Goal: Task Accomplishment & Management: Manage account settings

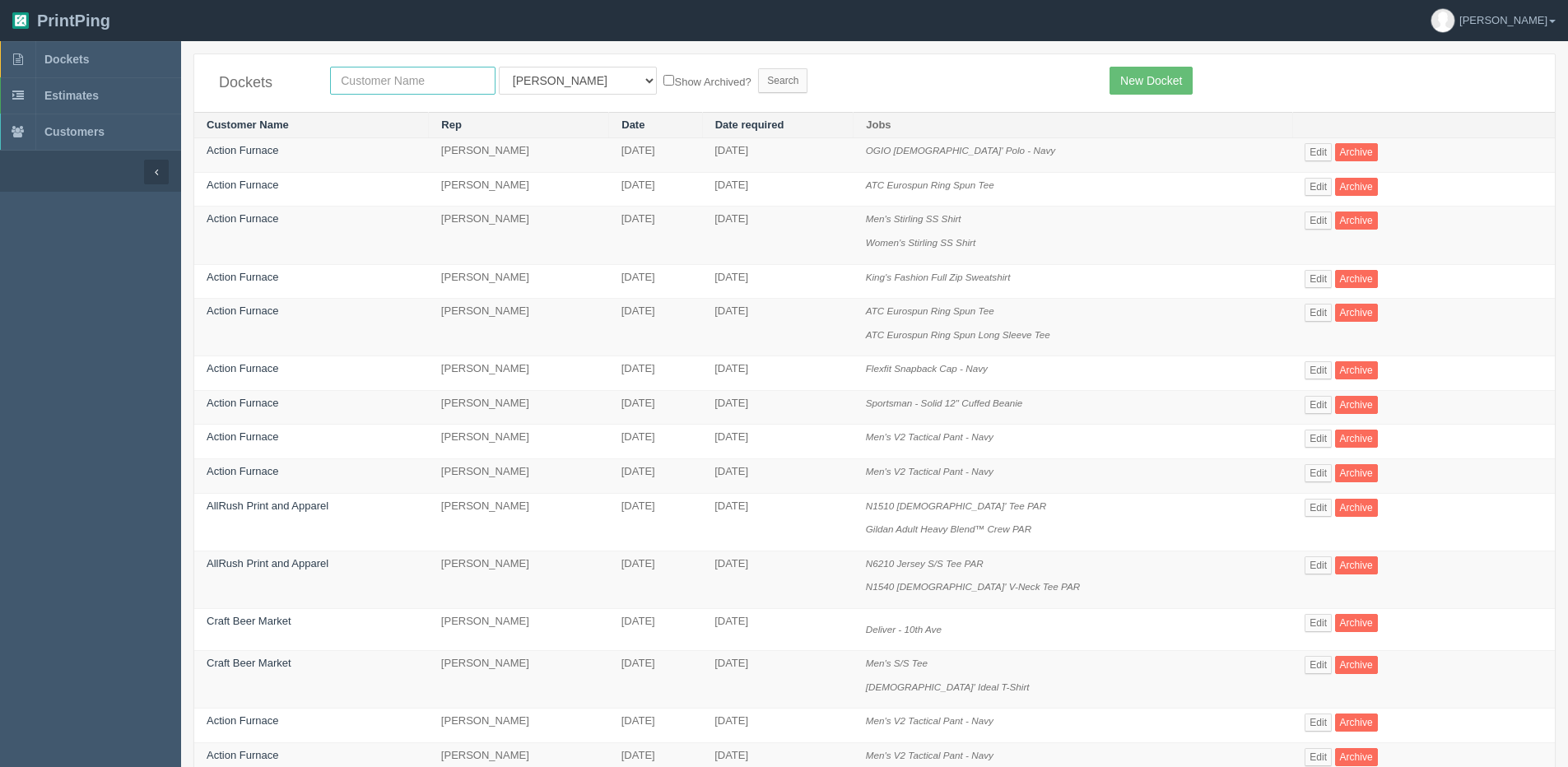
click at [342, 83] on input "text" at bounding box center [412, 81] width 165 height 28
type input "craft"
click at [758, 69] on input "Search" at bounding box center [782, 81] width 49 height 25
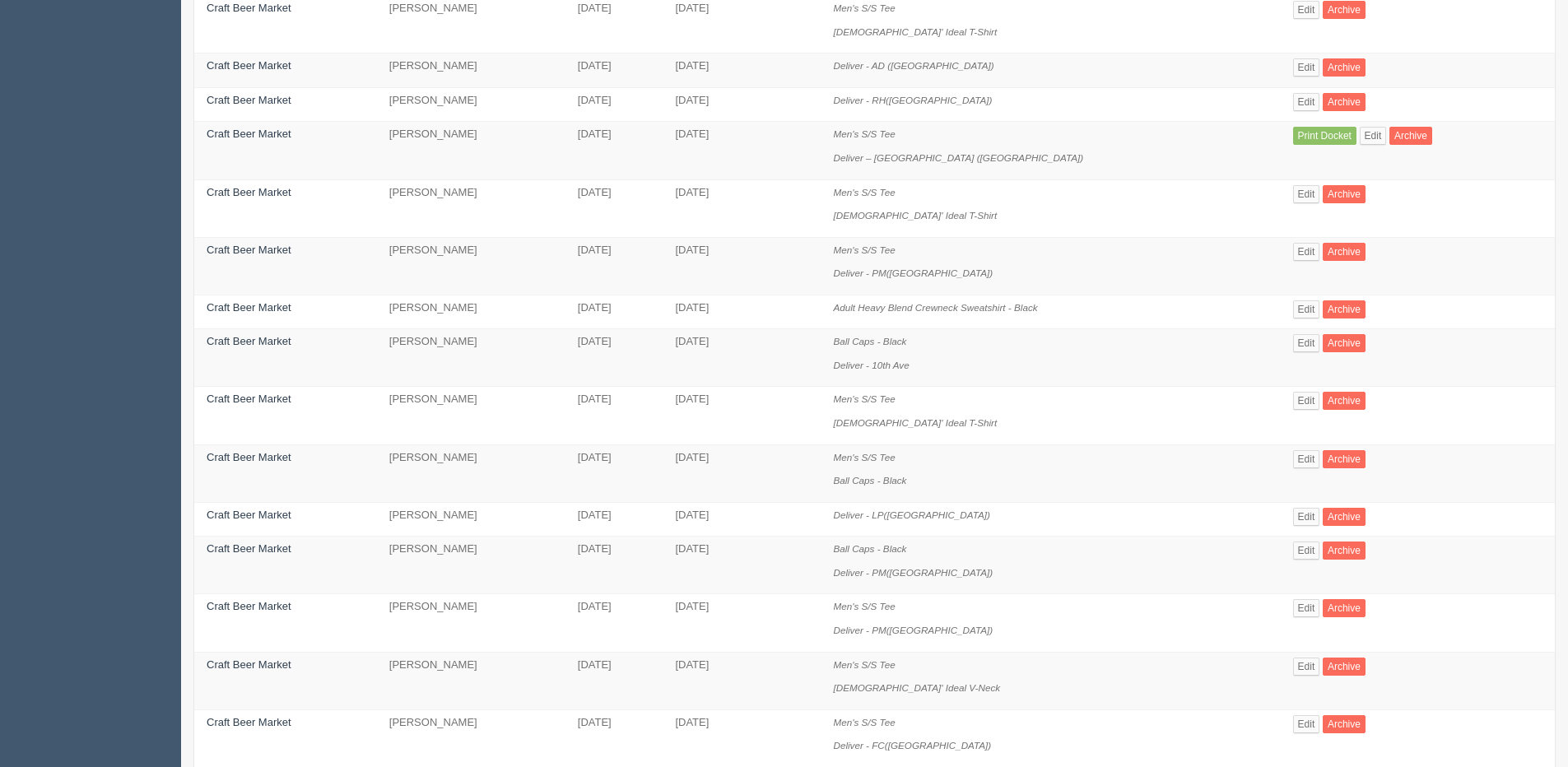
scroll to position [329, 0]
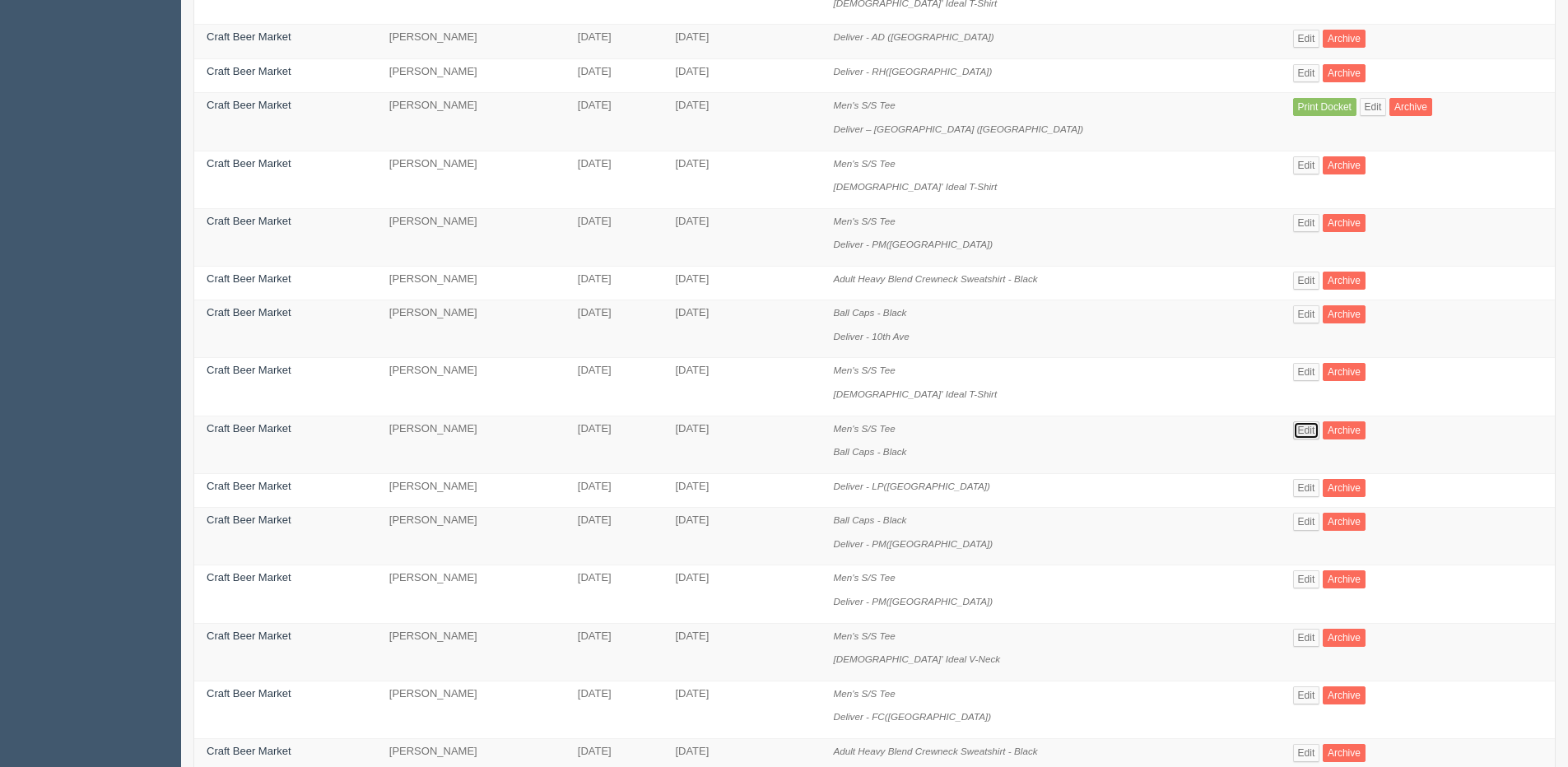
click at [1293, 437] on link "Edit" at bounding box center [1306, 430] width 27 height 18
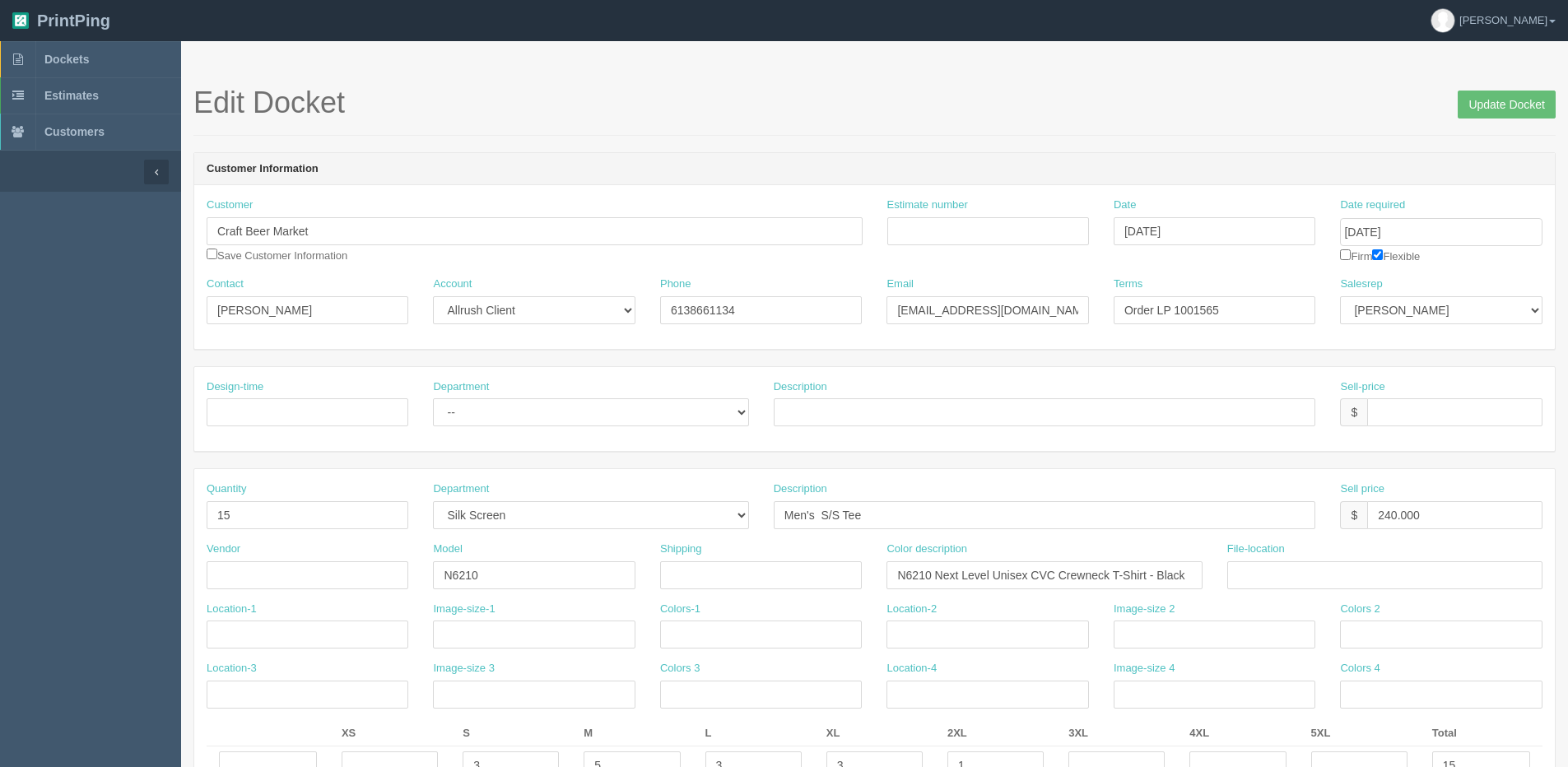
click at [1501, 98] on input "Update Docket" at bounding box center [1507, 104] width 98 height 28
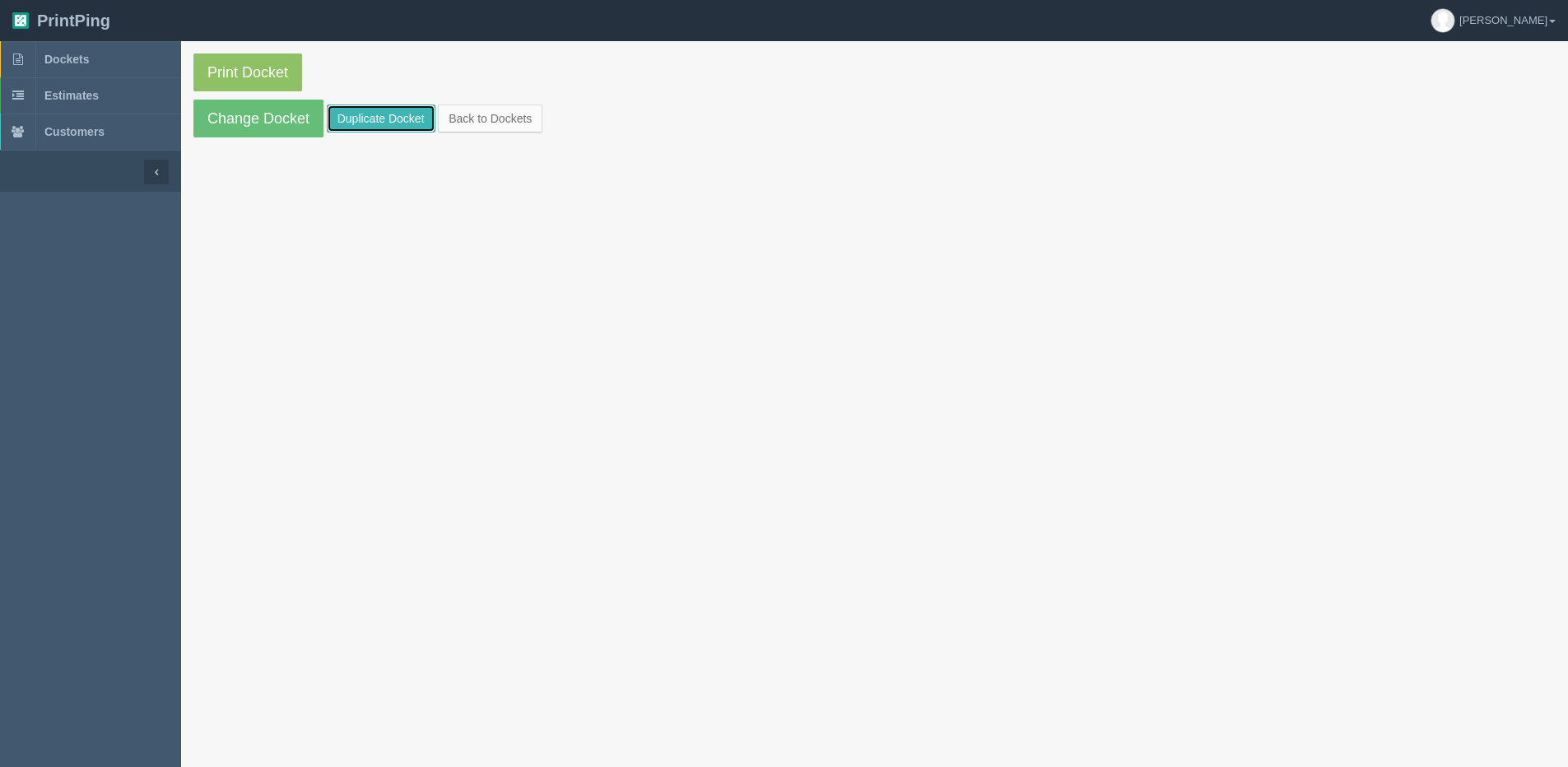
click at [369, 115] on link "Duplicate Docket" at bounding box center [381, 119] width 109 height 28
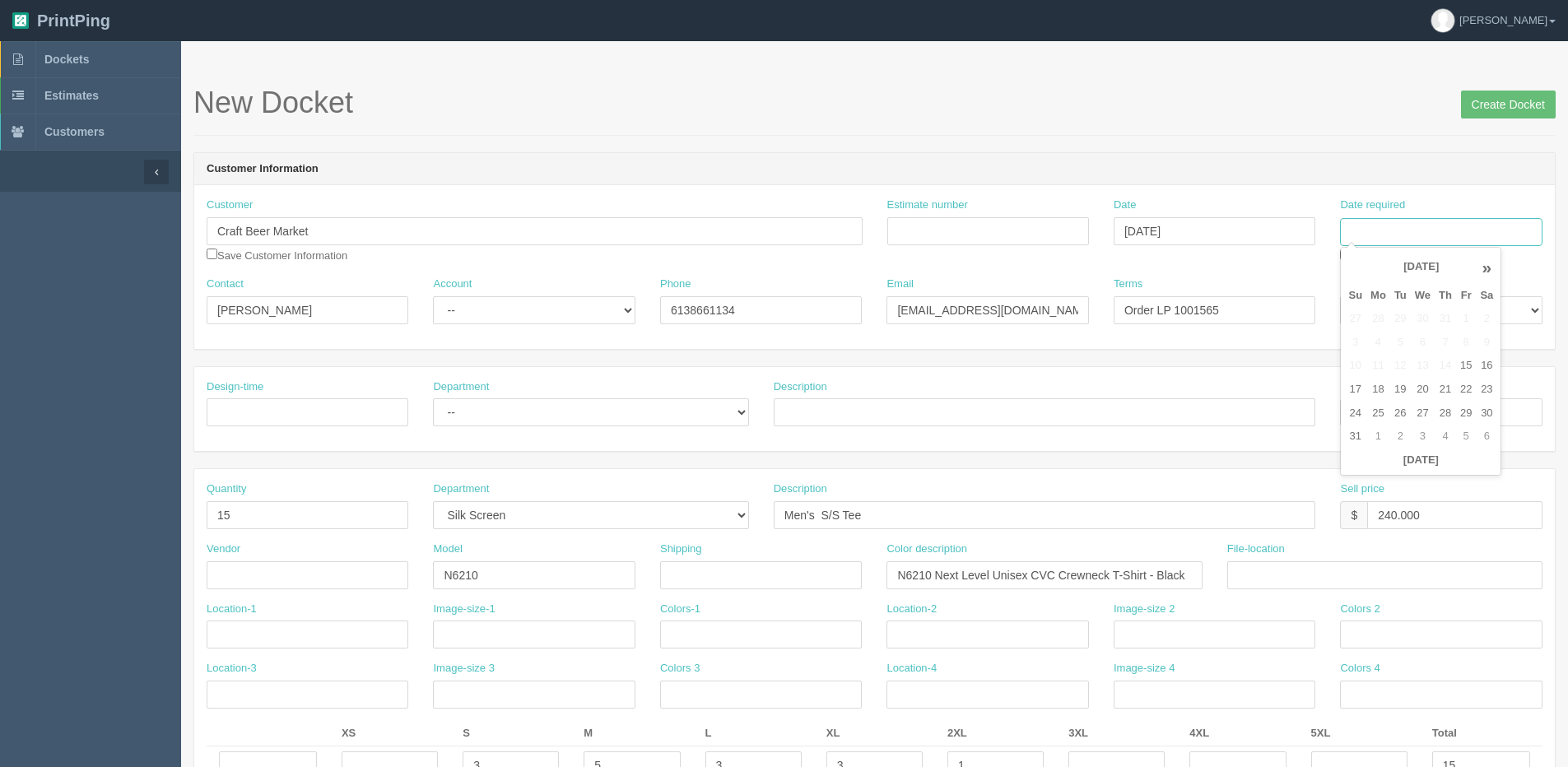
click at [1353, 232] on input "Date required" at bounding box center [1441, 232] width 202 height 28
click at [1468, 388] on td "22" at bounding box center [1466, 390] width 20 height 24
type input "August 22, 2025"
click at [1480, 106] on input "Create Docket" at bounding box center [1509, 104] width 95 height 28
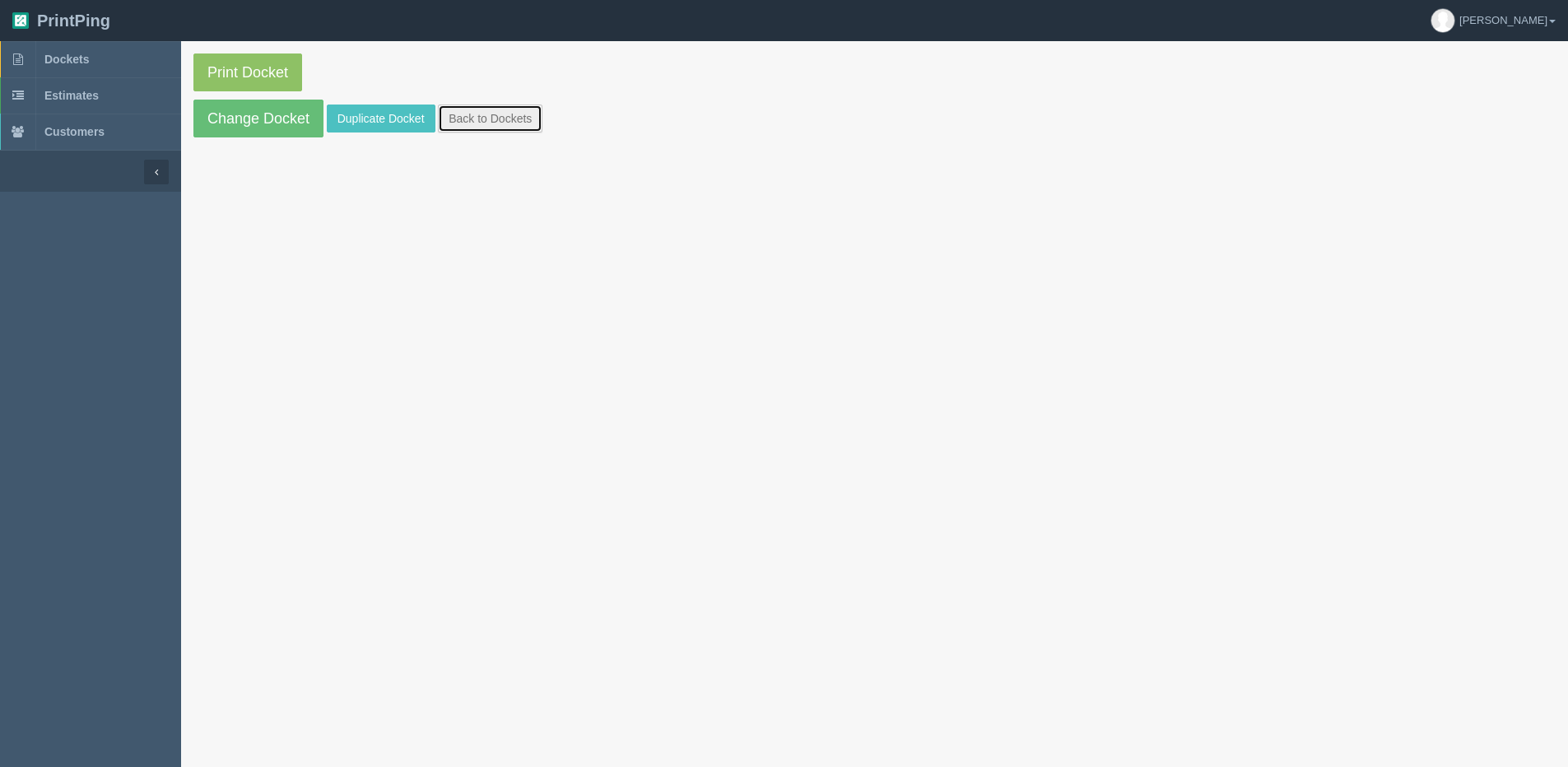
click at [457, 107] on link "Back to Dockets" at bounding box center [490, 119] width 105 height 28
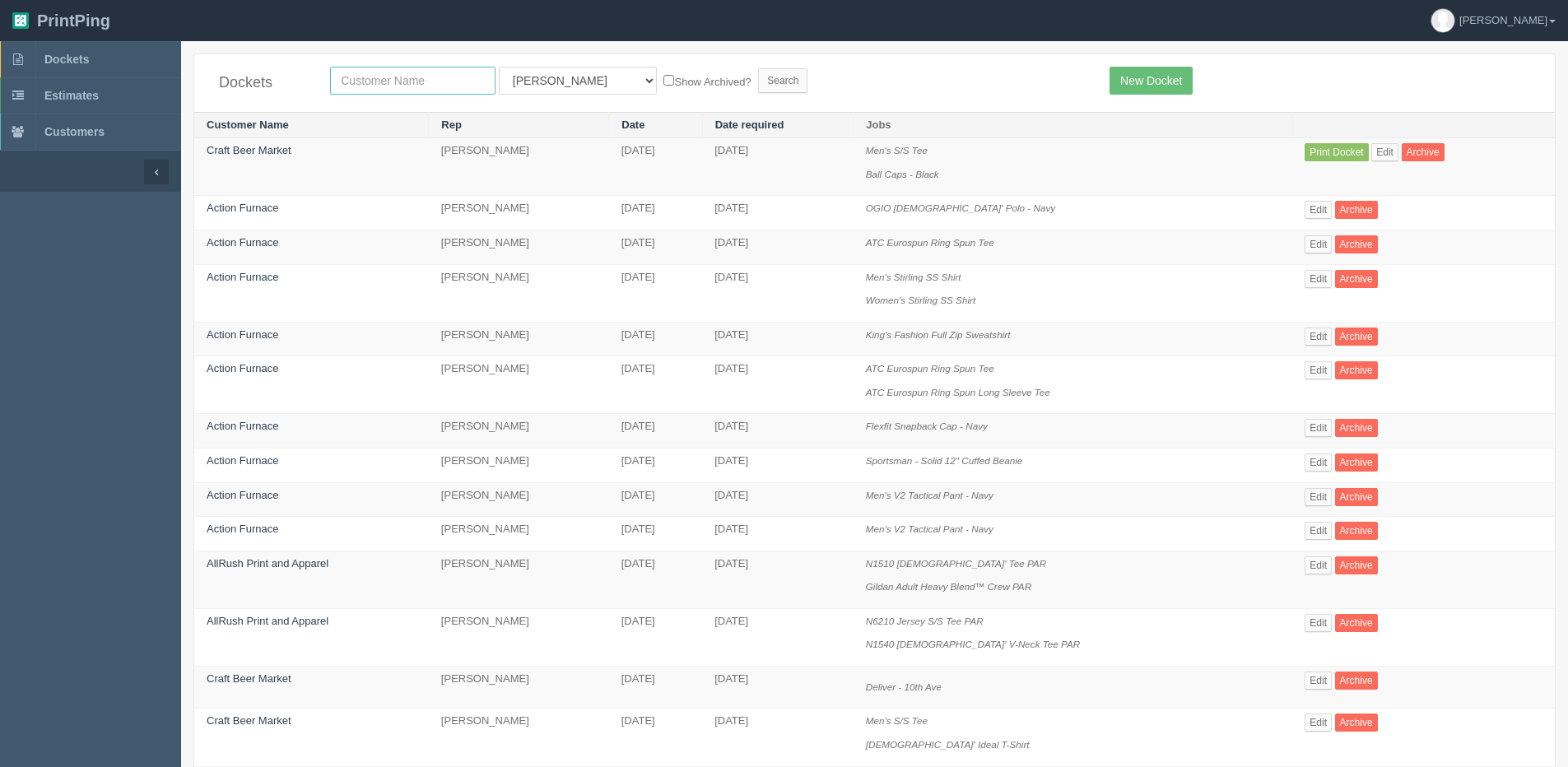
click at [380, 84] on input "text" at bounding box center [412, 81] width 165 height 28
type input "craft"
click at [758, 69] on input "Search" at bounding box center [782, 81] width 49 height 25
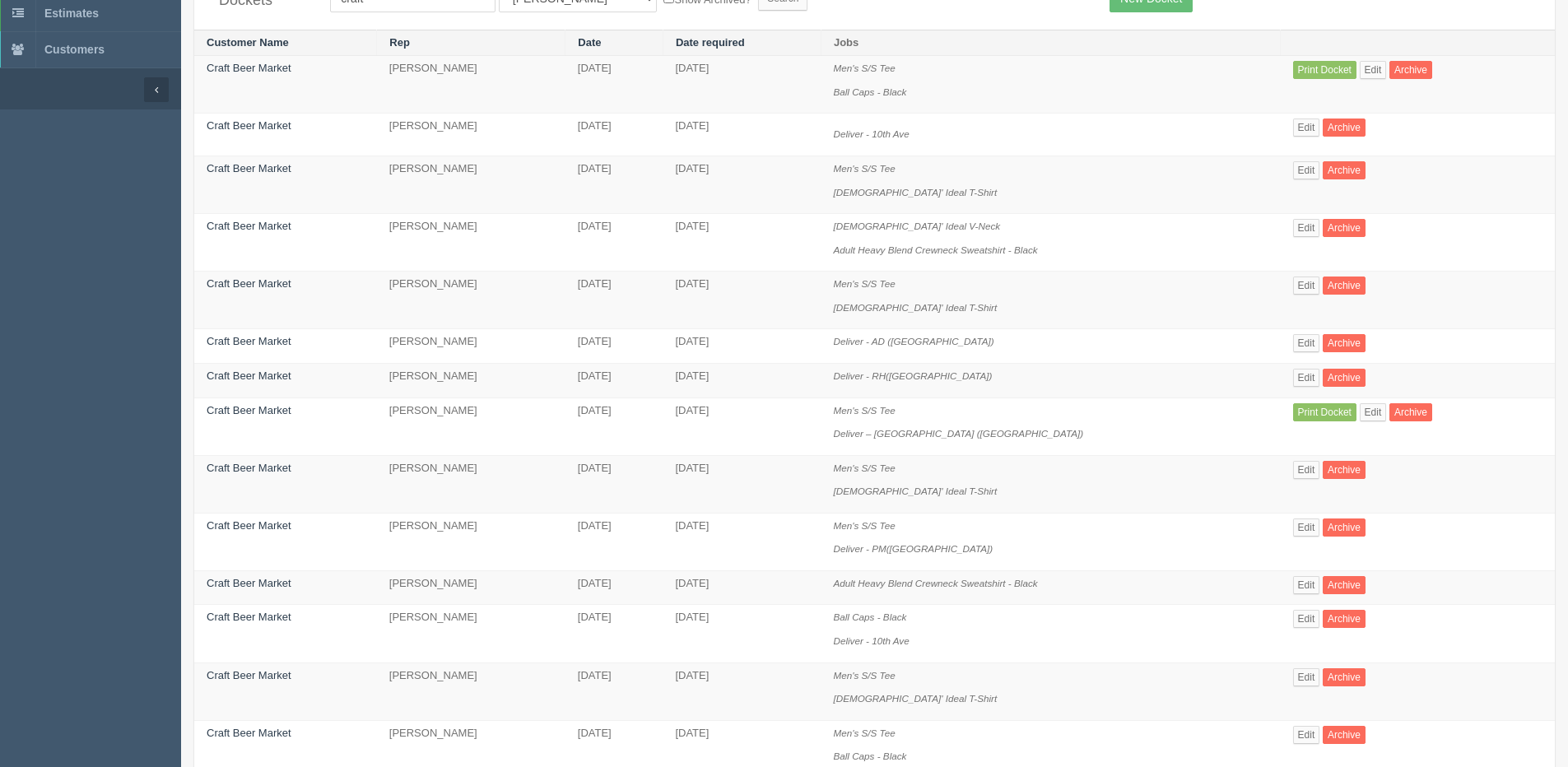
scroll to position [164, 0]
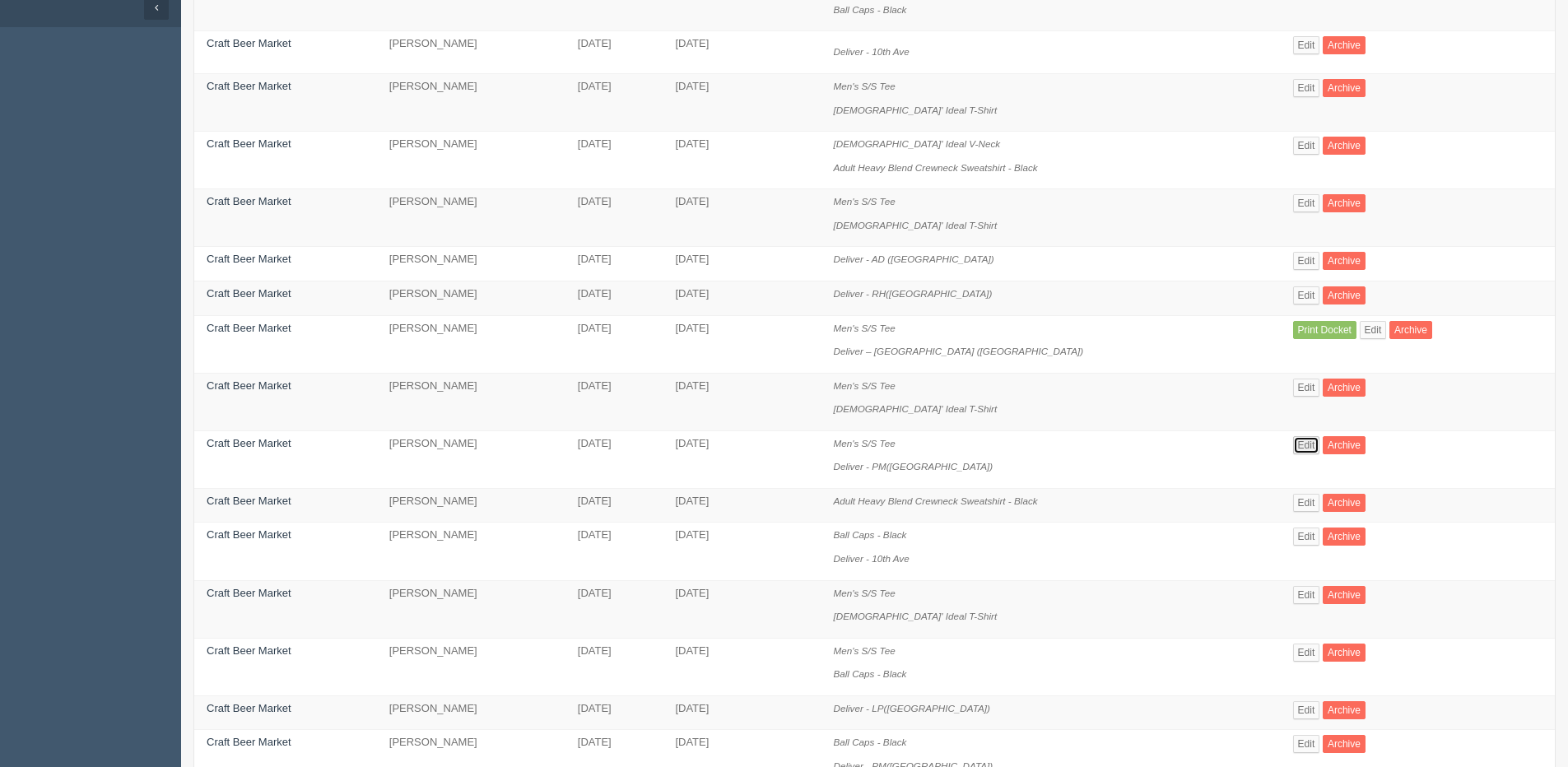
click at [1293, 443] on link "Edit" at bounding box center [1306, 445] width 27 height 18
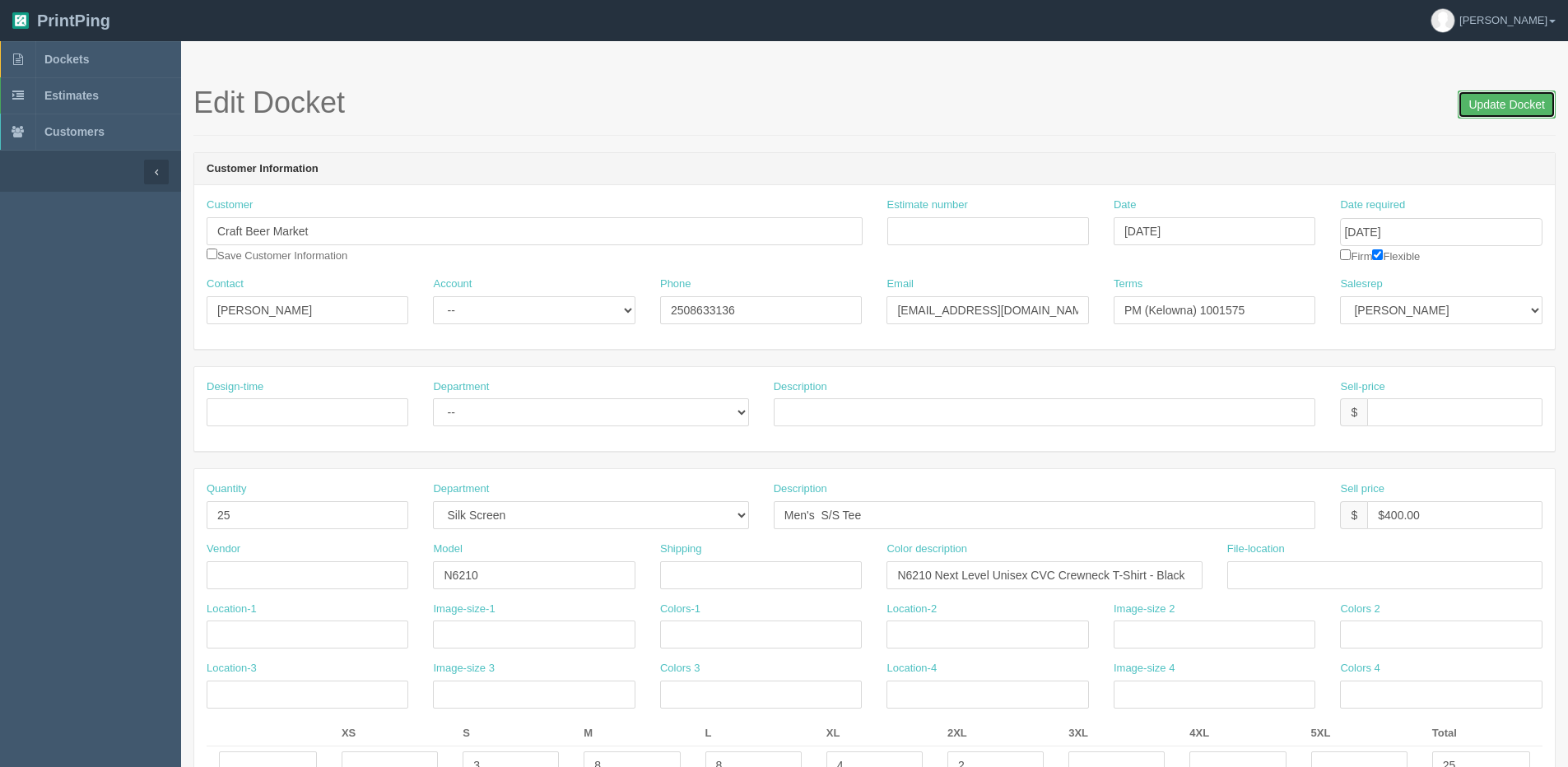
click at [1526, 99] on input "Update Docket" at bounding box center [1507, 104] width 98 height 28
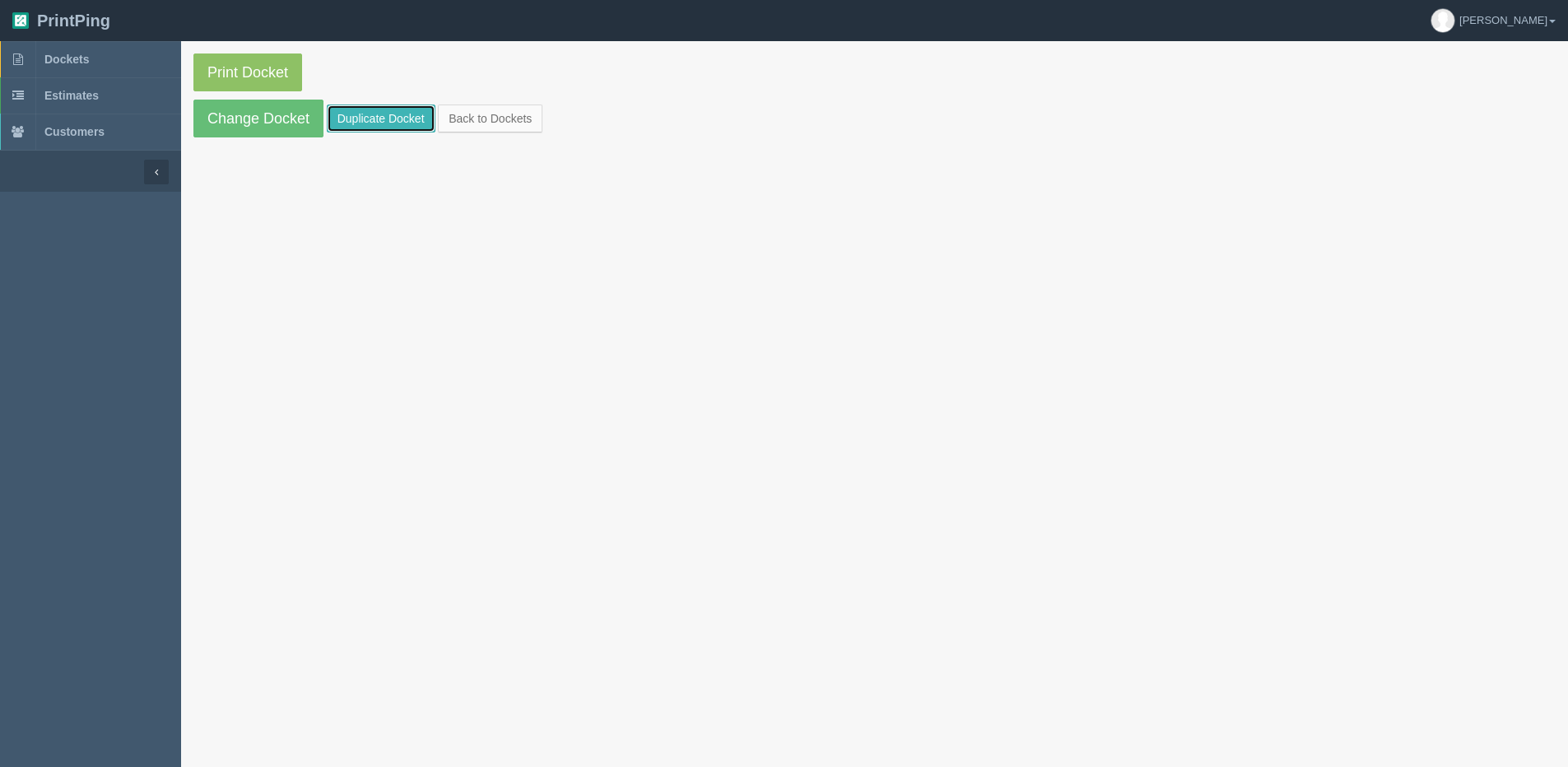
click at [395, 113] on link "Duplicate Docket" at bounding box center [381, 119] width 109 height 28
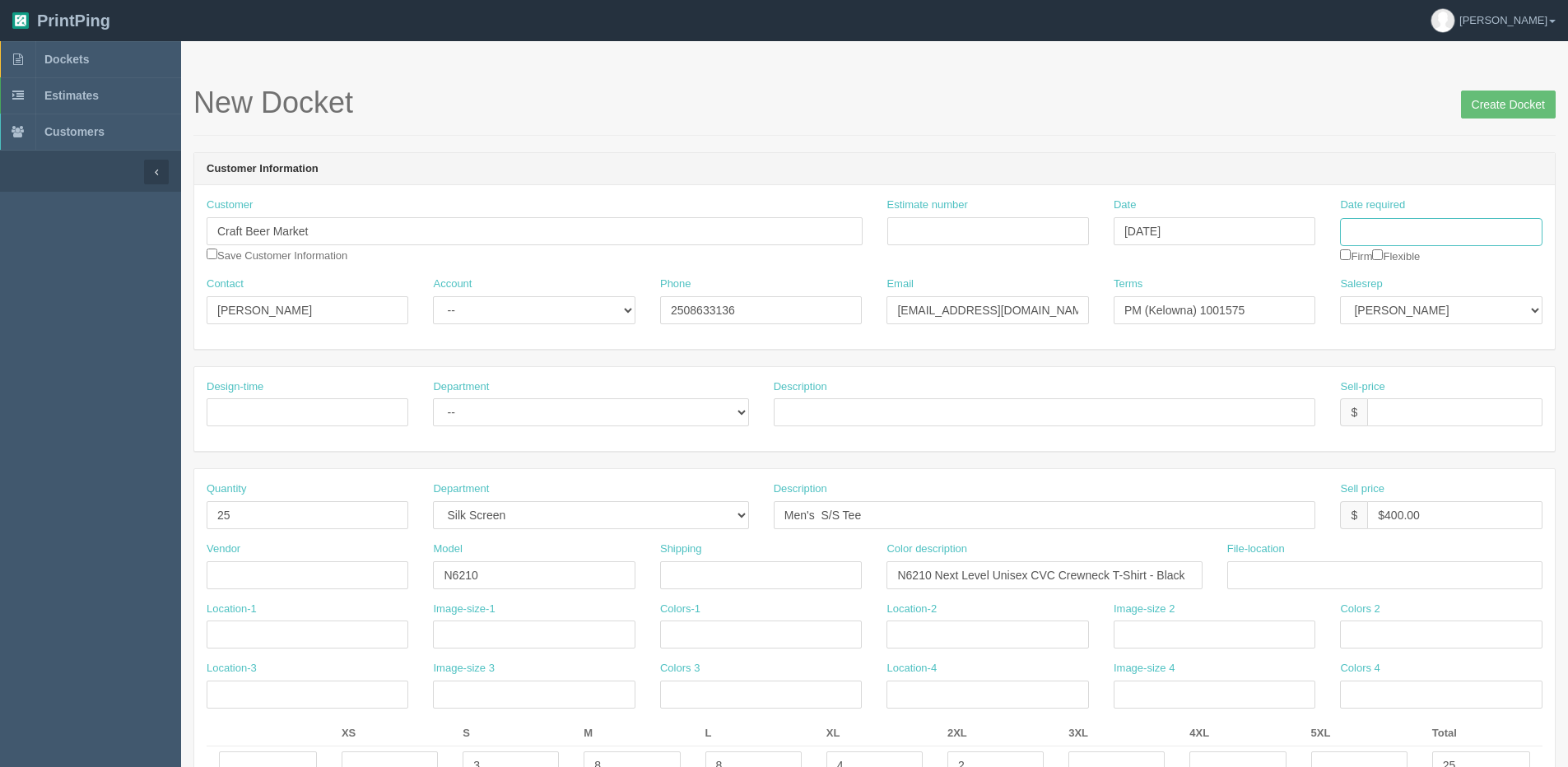
click at [1412, 243] on input "Date required" at bounding box center [1441, 232] width 202 height 28
click at [1458, 387] on td "22" at bounding box center [1466, 390] width 20 height 24
type input "[DATE]"
click at [1274, 329] on div "Terms PM (Kelowna) 1001575" at bounding box center [1215, 306] width 227 height 60
click at [1383, 254] on input "checkbox" at bounding box center [1378, 255] width 11 height 11
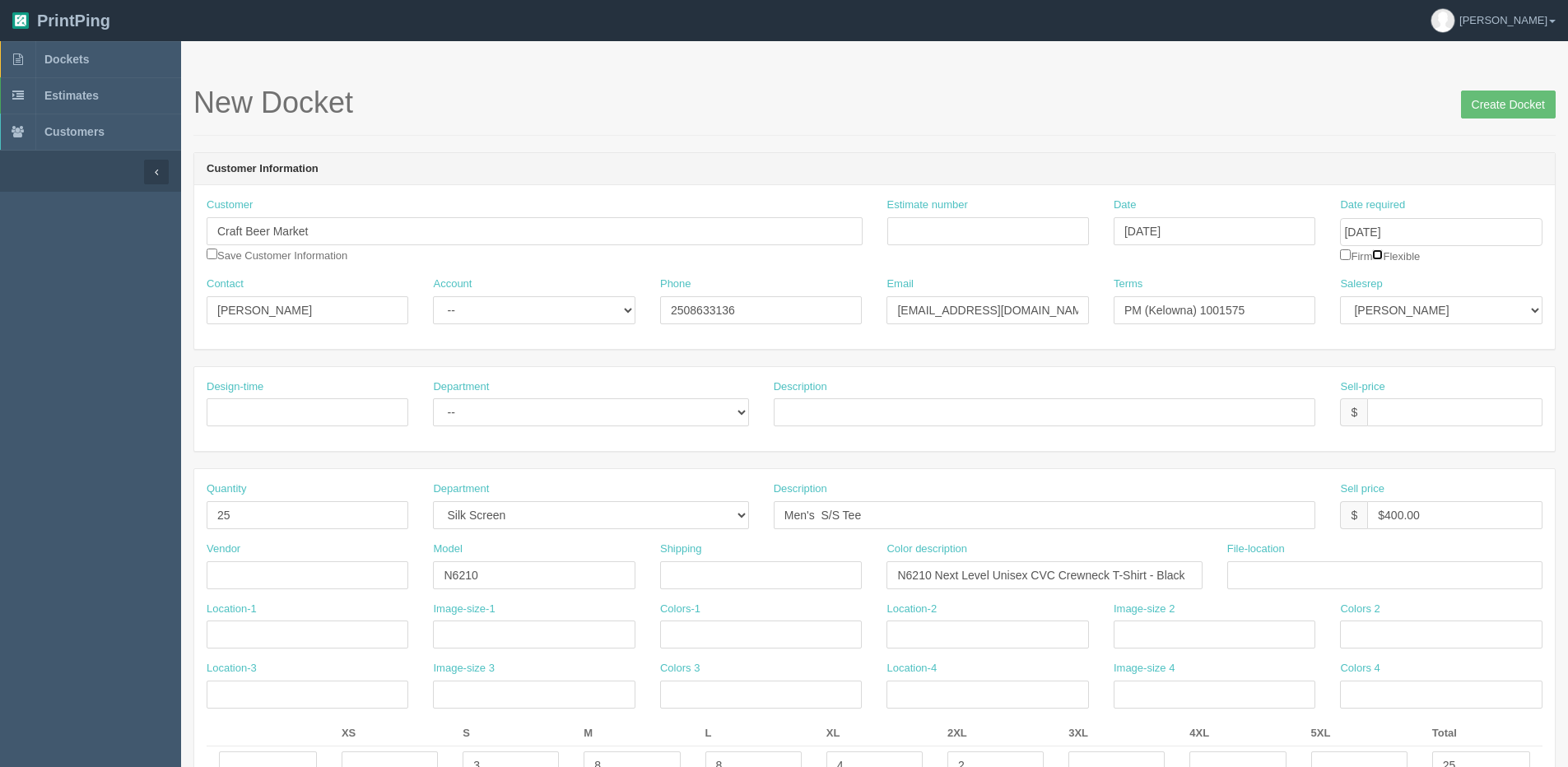
checkbox input "true"
drag, startPoint x: 1204, startPoint y: 312, endPoint x: 1325, endPoint y: 290, distance: 123.0
click at [1324, 290] on div "Terms PM (Kelowna) 1001575" at bounding box center [1215, 306] width 227 height 60
type input "PM (Kelowna) 1001670"
click at [208, 256] on input "checkbox" at bounding box center [212, 254] width 11 height 11
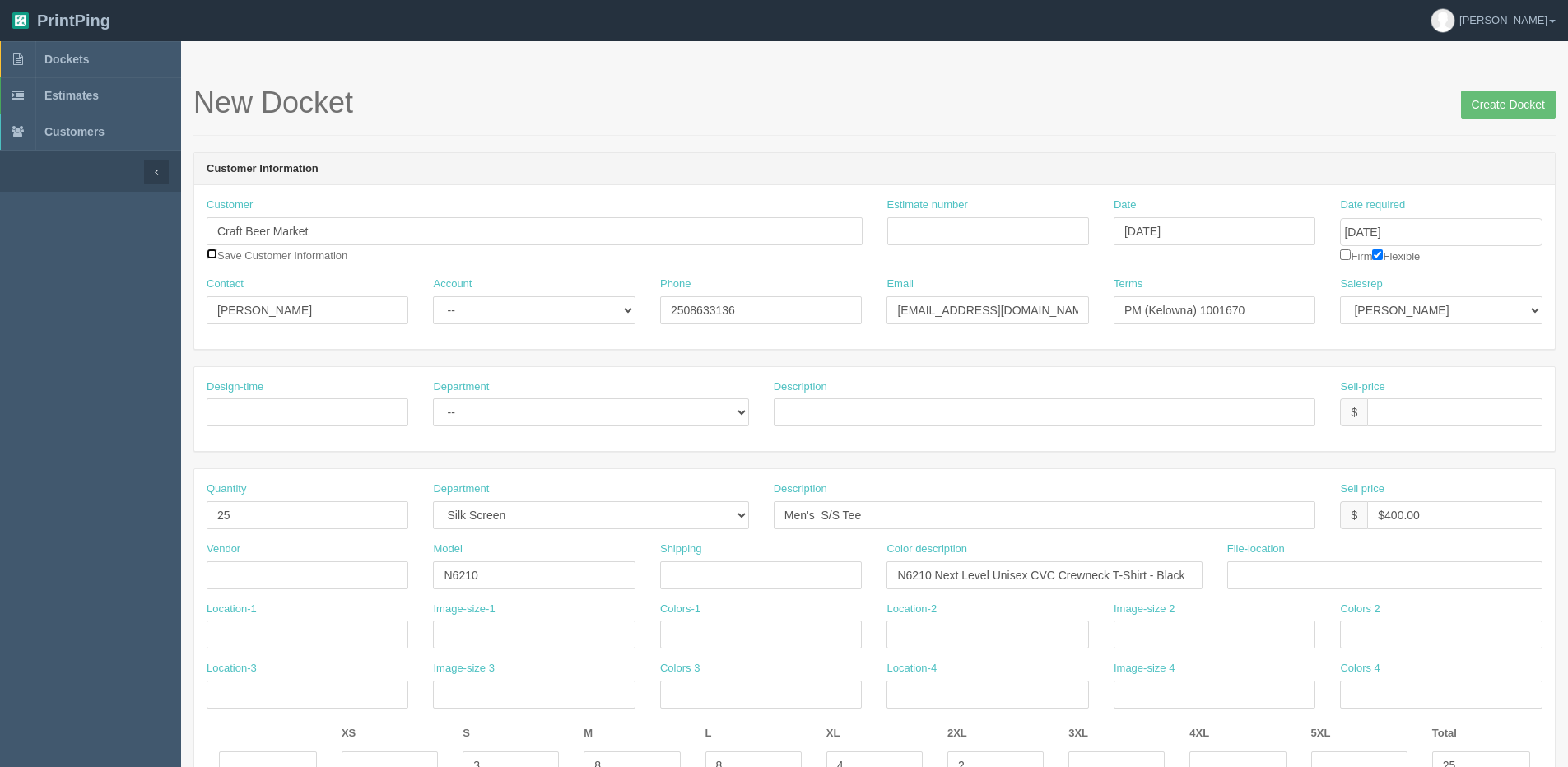
checkbox input "true"
click at [629, 515] on select "-- Embroidery Silk Screen Heat Press Outsource Design" at bounding box center [590, 515] width 315 height 28
select select
click at [433, 501] on select "-- Embroidery Silk Screen Heat Press Outsource Design" at bounding box center [590, 515] width 315 height 28
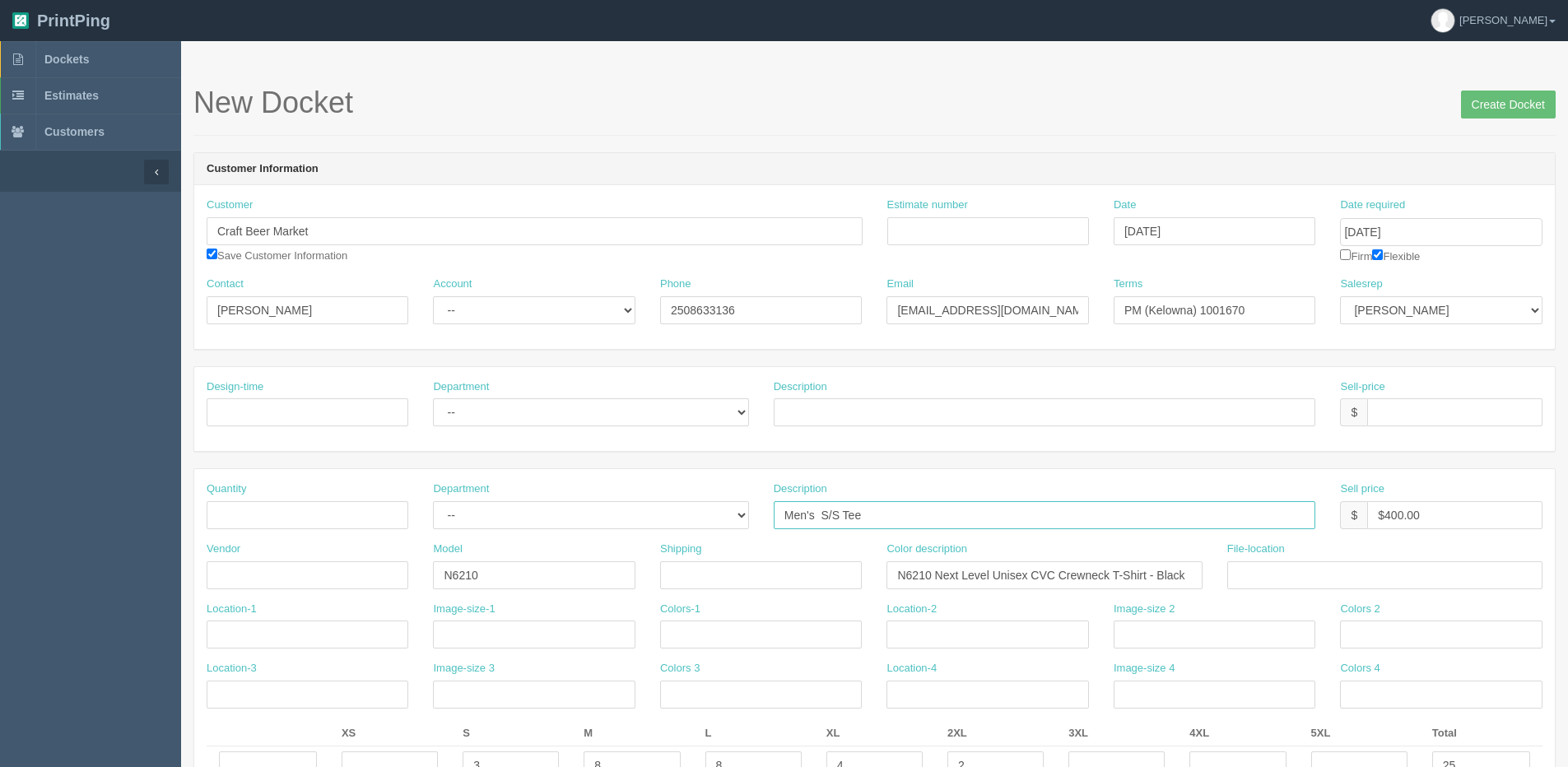
drag, startPoint x: 929, startPoint y: 520, endPoint x: 718, endPoint y: 520, distance: 211.0
click at [744, 520] on div "Quantity Department -- Embroidery Silk Screen Heat Press Outsource Design Descr…" at bounding box center [874, 511] width 1361 height 60
drag, startPoint x: 893, startPoint y: 573, endPoint x: 1180, endPoint y: 553, distance: 287.7
click at [1180, 553] on div "Color description N6210 Next Level Unisex CVC Crewneck T-Shirt - Black" at bounding box center [1043, 565] width 315 height 47
type input "k"
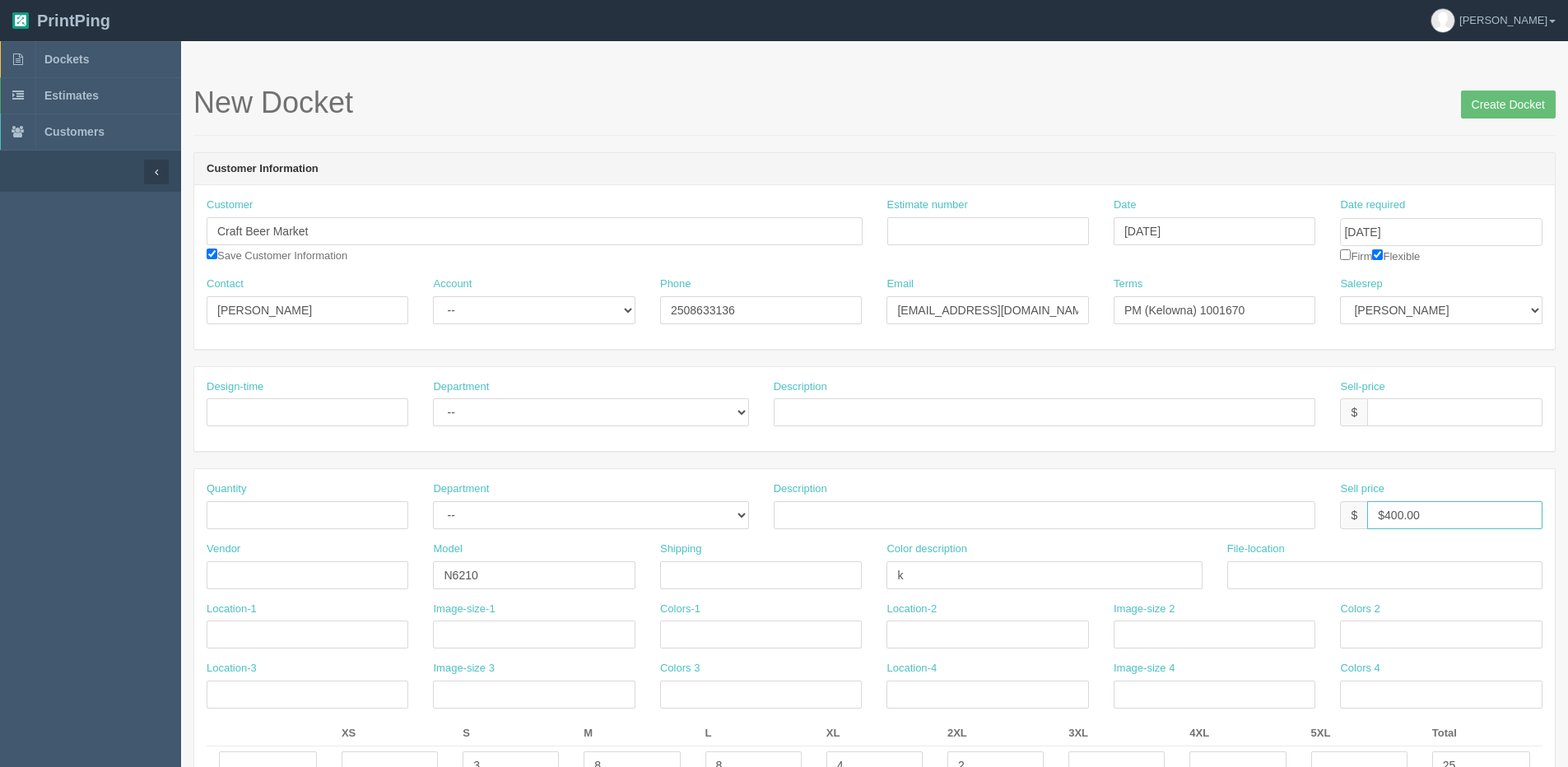
drag, startPoint x: 1415, startPoint y: 510, endPoint x: 1282, endPoint y: 526, distance: 134.0
click at [1362, 513] on div "$ $400.00" at bounding box center [1441, 515] width 202 height 28
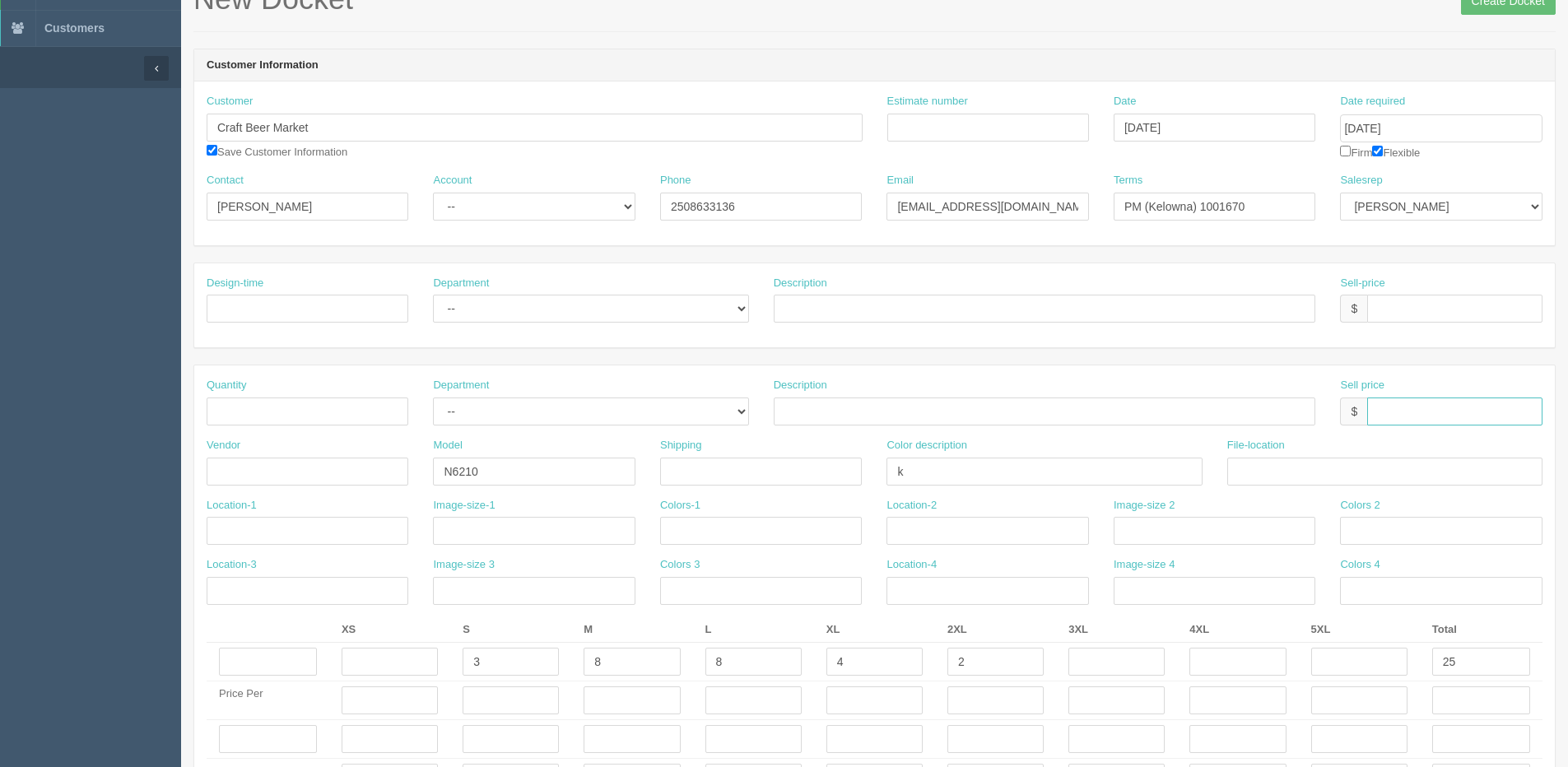
scroll to position [164, 0]
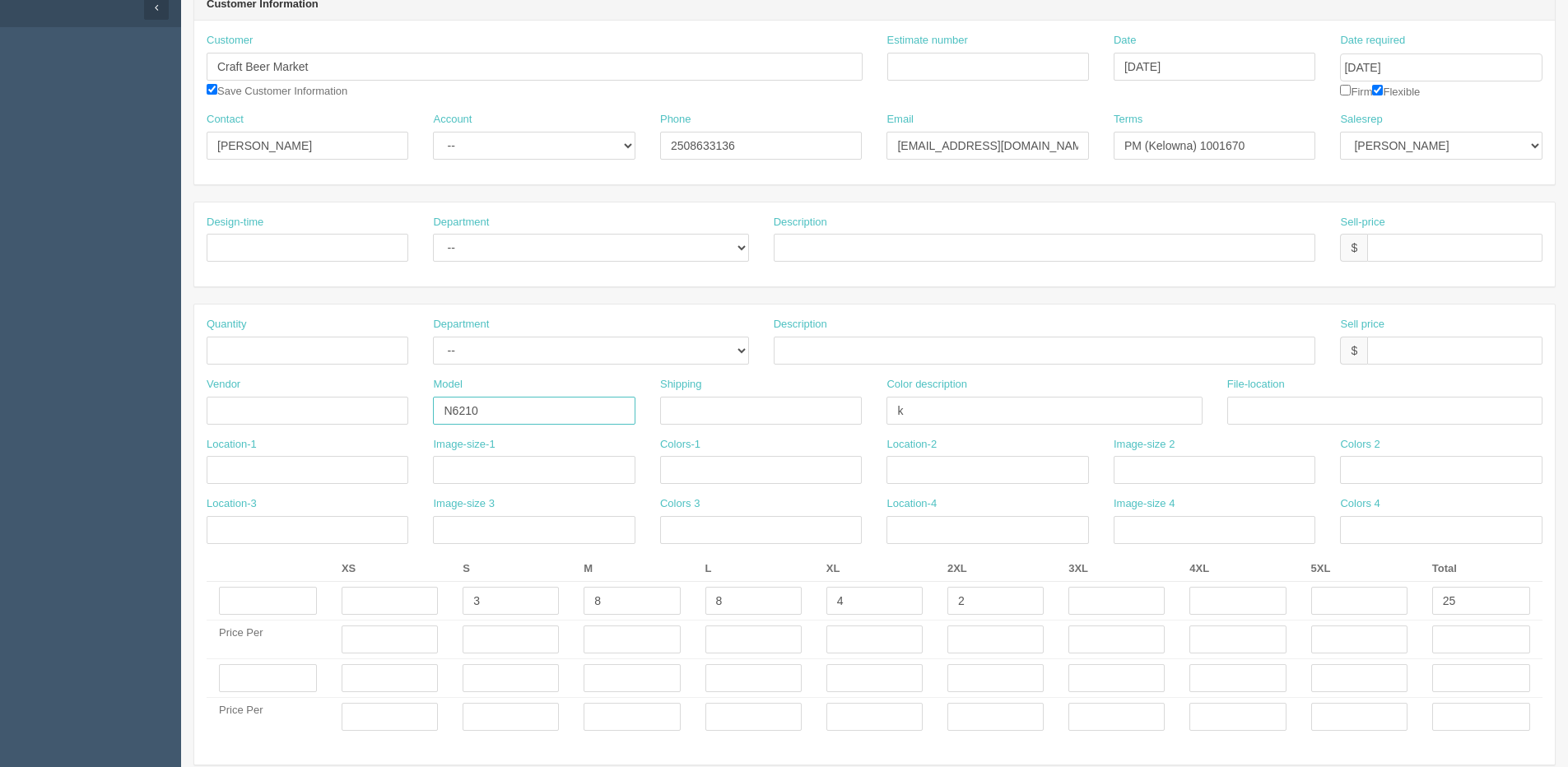
drag, startPoint x: 514, startPoint y: 405, endPoint x: 347, endPoint y: 405, distance: 167.0
click at [347, 405] on div "Vendor Model N6210 Shipping Color description k File-location" at bounding box center [874, 407] width 1361 height 60
drag, startPoint x: 498, startPoint y: 601, endPoint x: 650, endPoint y: 598, distance: 152.0
click at [400, 616] on tr "3 8 8 4 2 25" at bounding box center [874, 602] width 1336 height 39
drag, startPoint x: 658, startPoint y: 603, endPoint x: 571, endPoint y: 605, distance: 87.0
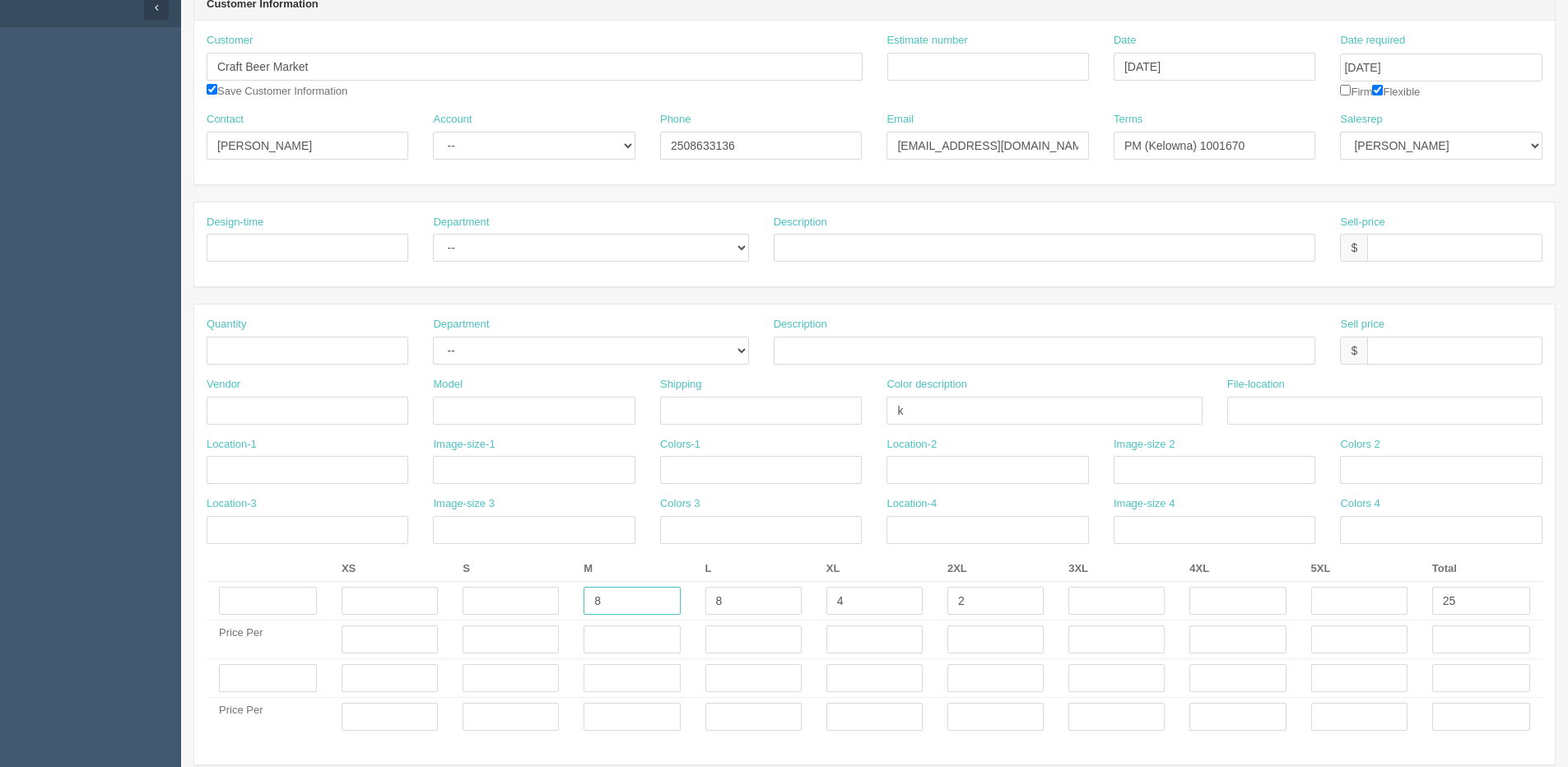
click at [573, 605] on td "8" at bounding box center [632, 602] width 121 height 39
drag, startPoint x: 772, startPoint y: 592, endPoint x: 706, endPoint y: 604, distance: 67.1
click at [706, 604] on input "8" at bounding box center [753, 601] width 97 height 28
drag, startPoint x: 905, startPoint y: 611, endPoint x: 815, endPoint y: 611, distance: 90.0
click at [812, 611] on tr "4 2 25" at bounding box center [874, 602] width 1336 height 39
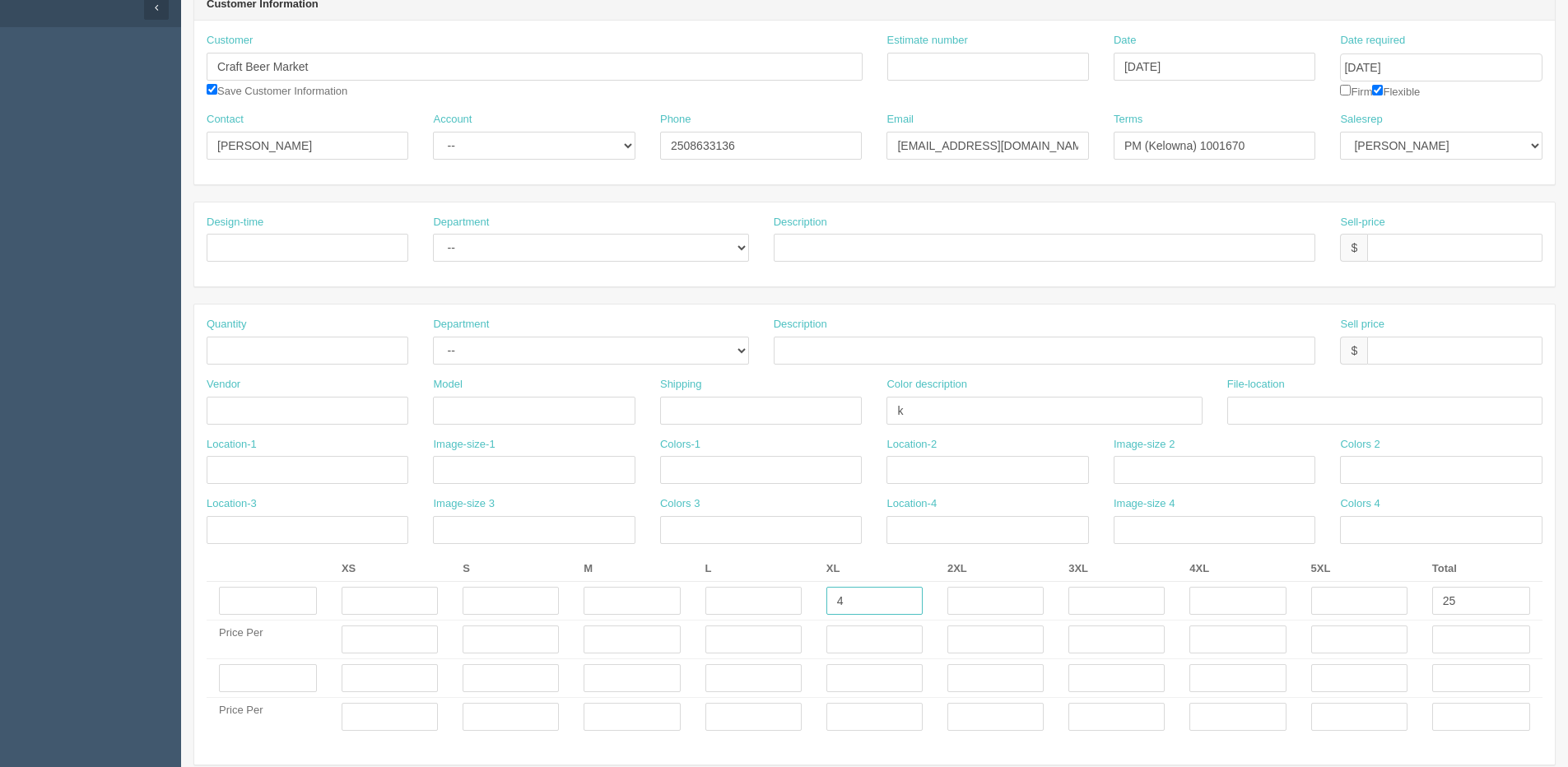
drag, startPoint x: 859, startPoint y: 605, endPoint x: 745, endPoint y: 600, distance: 114.1
click at [756, 605] on tr "4 25" at bounding box center [874, 602] width 1336 height 39
drag, startPoint x: 1473, startPoint y: 600, endPoint x: 1342, endPoint y: 600, distance: 131.0
click at [1332, 600] on tr "25" at bounding box center [874, 602] width 1336 height 39
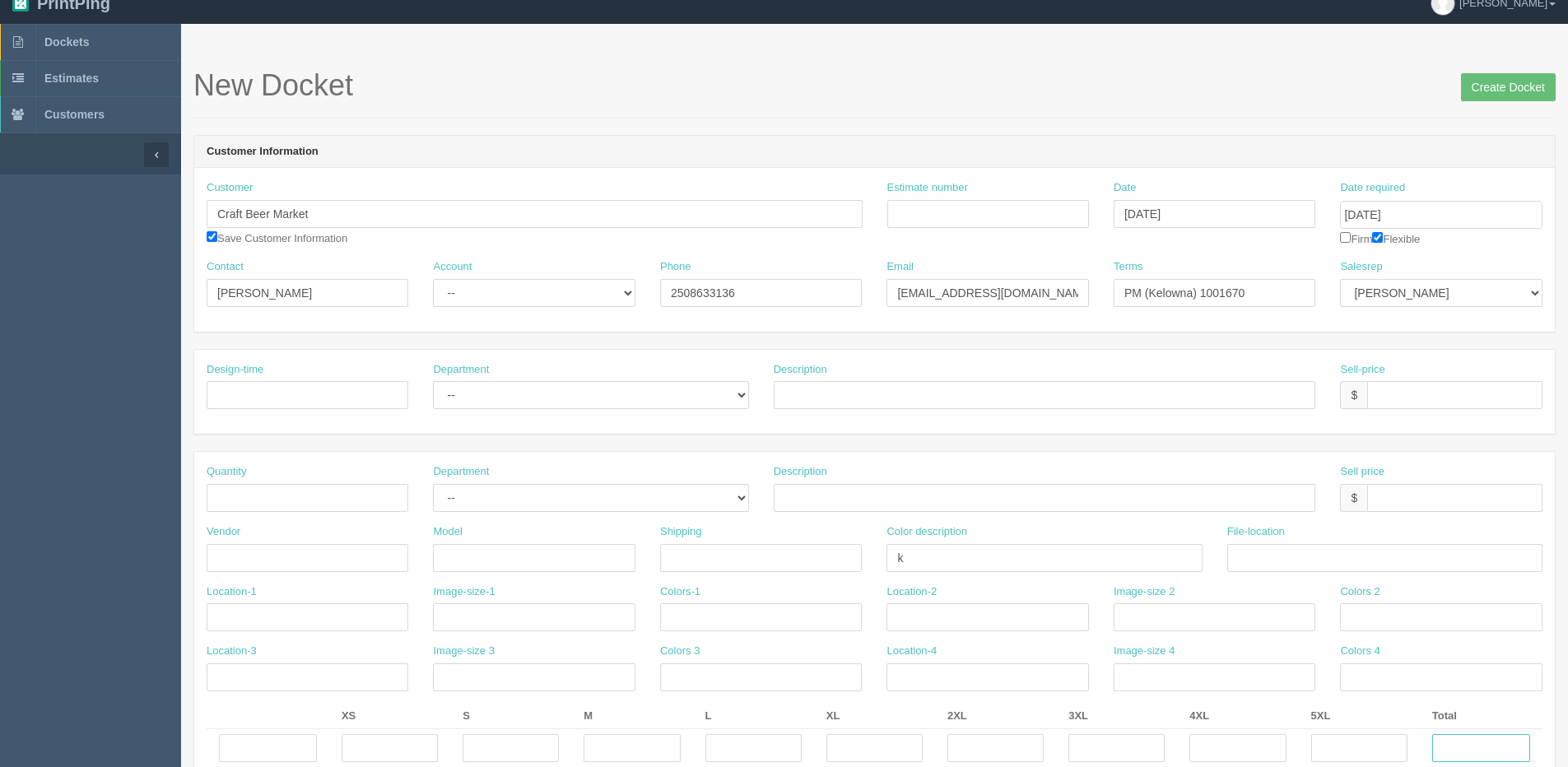
scroll to position [0, 0]
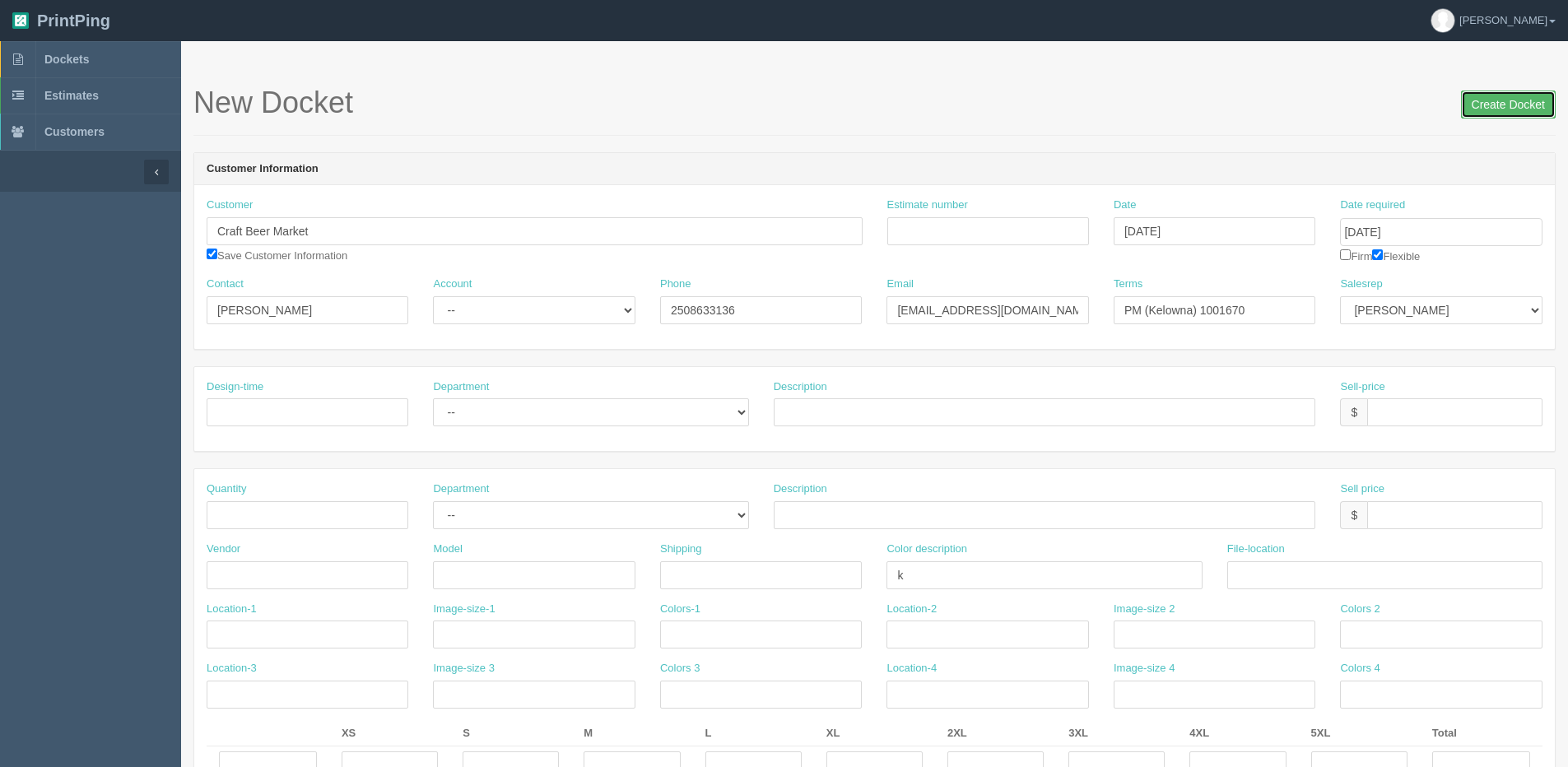
click at [1536, 105] on input "Create Docket" at bounding box center [1509, 104] width 95 height 28
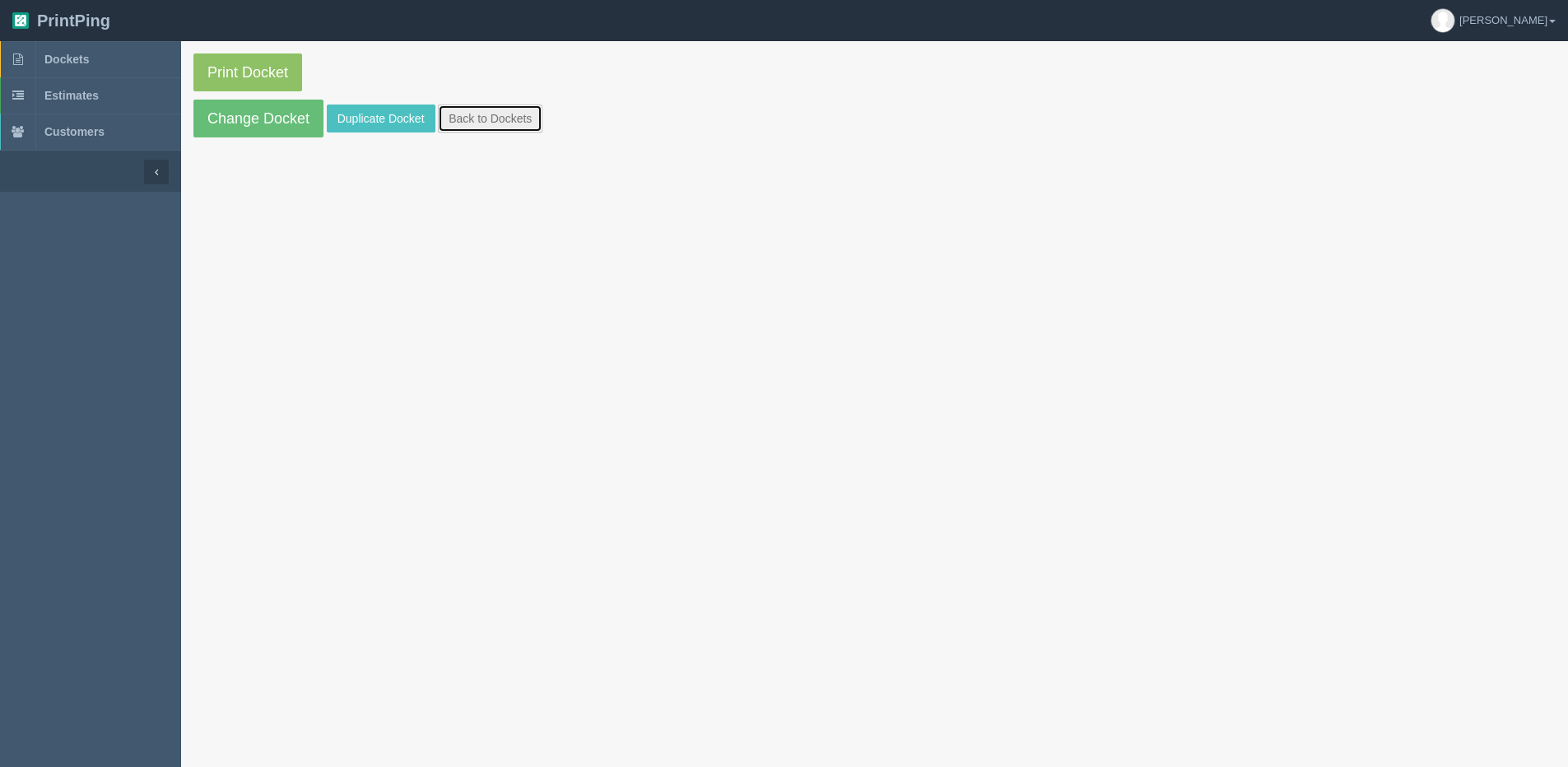
click at [465, 114] on link "Back to Dockets" at bounding box center [490, 119] width 105 height 28
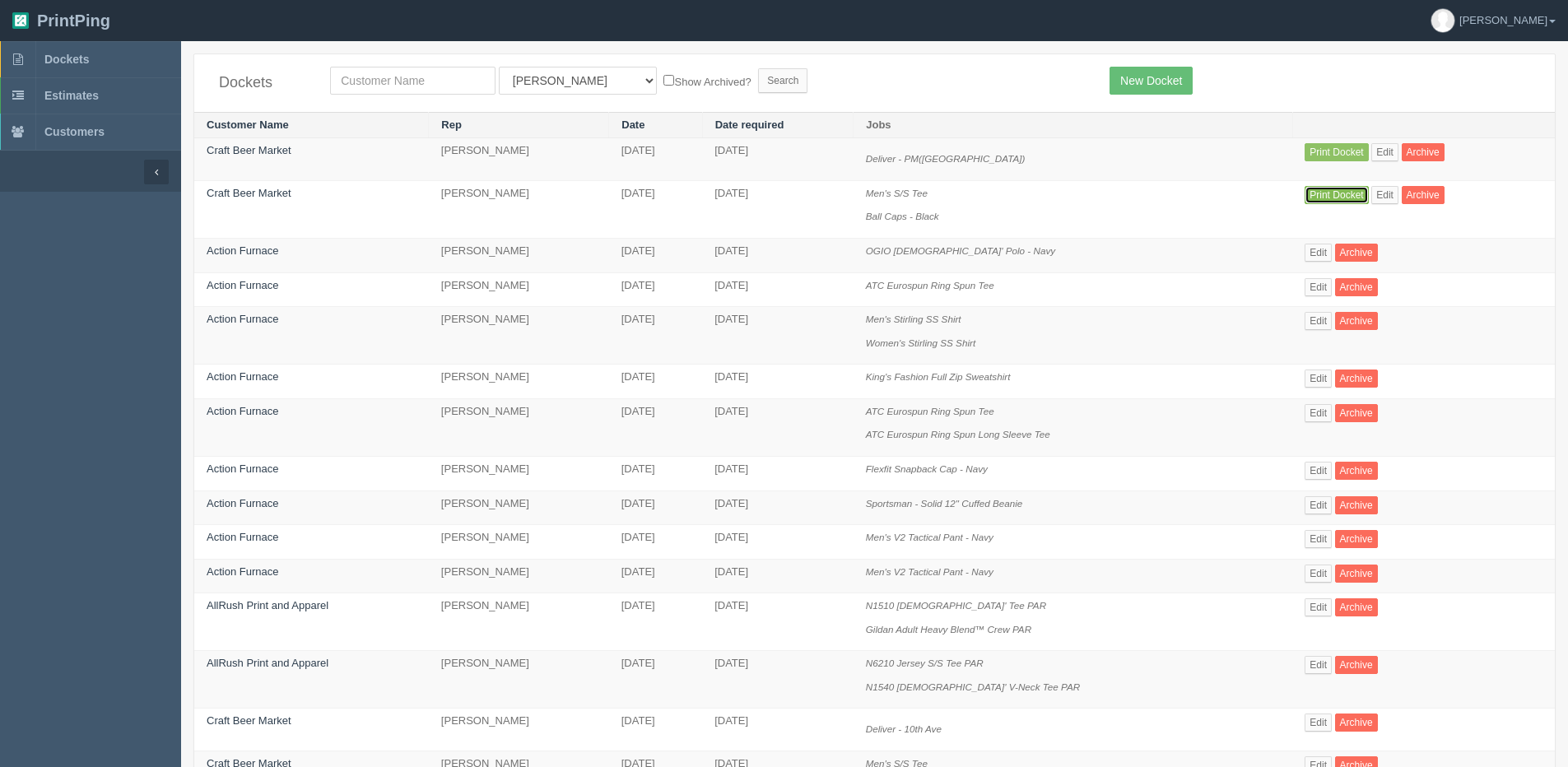
click at [1354, 192] on link "Print Docket" at bounding box center [1337, 194] width 63 height 18
click at [1386, 193] on td "Print Docket Edit Archive" at bounding box center [1423, 209] width 263 height 58
click at [1373, 198] on link "Edit" at bounding box center [1384, 194] width 27 height 18
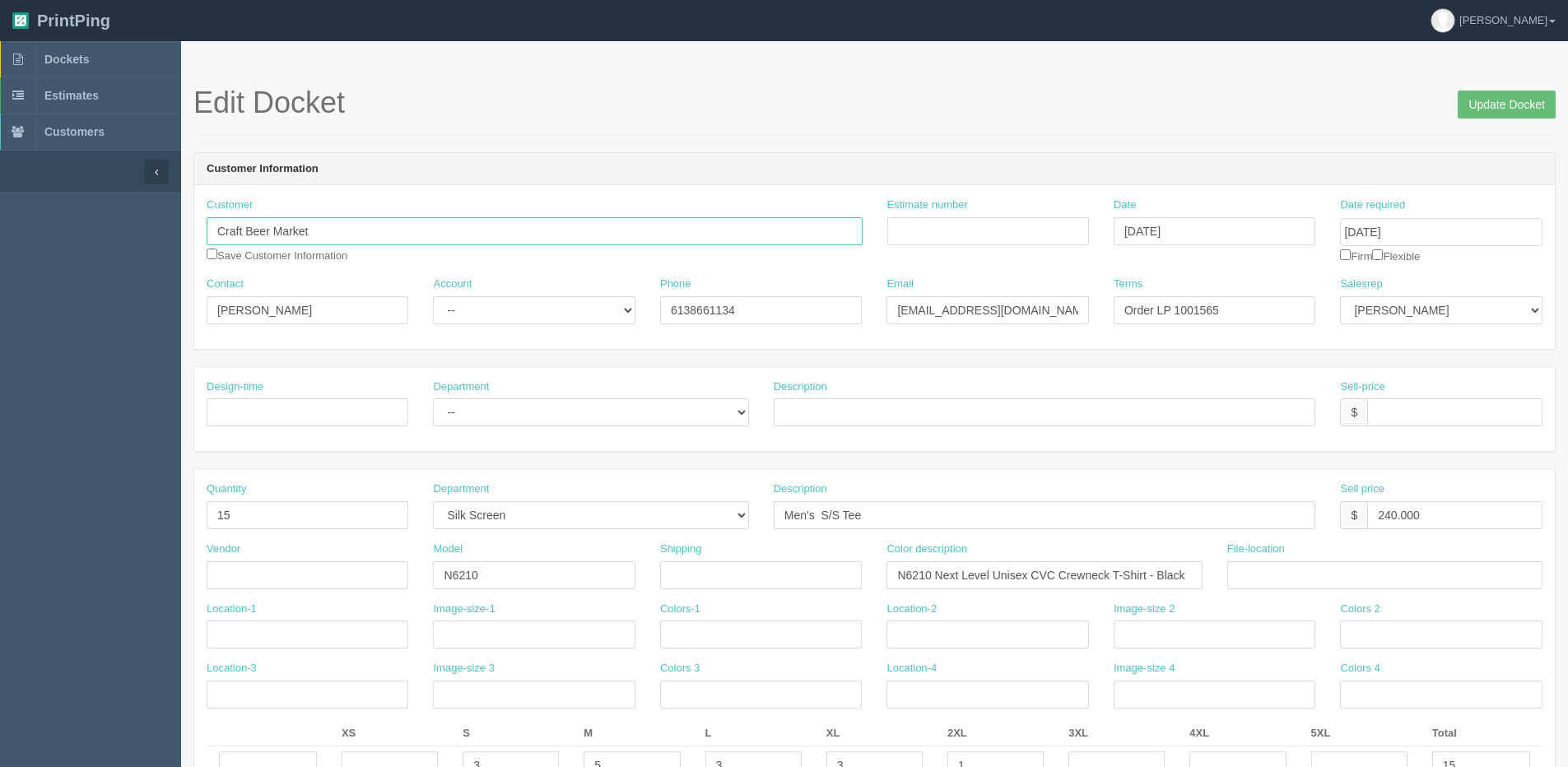
click at [326, 232] on input "Craft Beer Market" at bounding box center [534, 231] width 656 height 28
click at [292, 266] on strong "Craft Beer Market" at bounding box center [265, 263] width 89 height 12
click at [315, 240] on input "Craft Beer Market" at bounding box center [534, 231] width 656 height 28
click at [300, 254] on link "Craft Beer Market" at bounding box center [272, 264] width 130 height 24
click at [330, 236] on input "Craft Beer Market" at bounding box center [534, 231] width 656 height 28
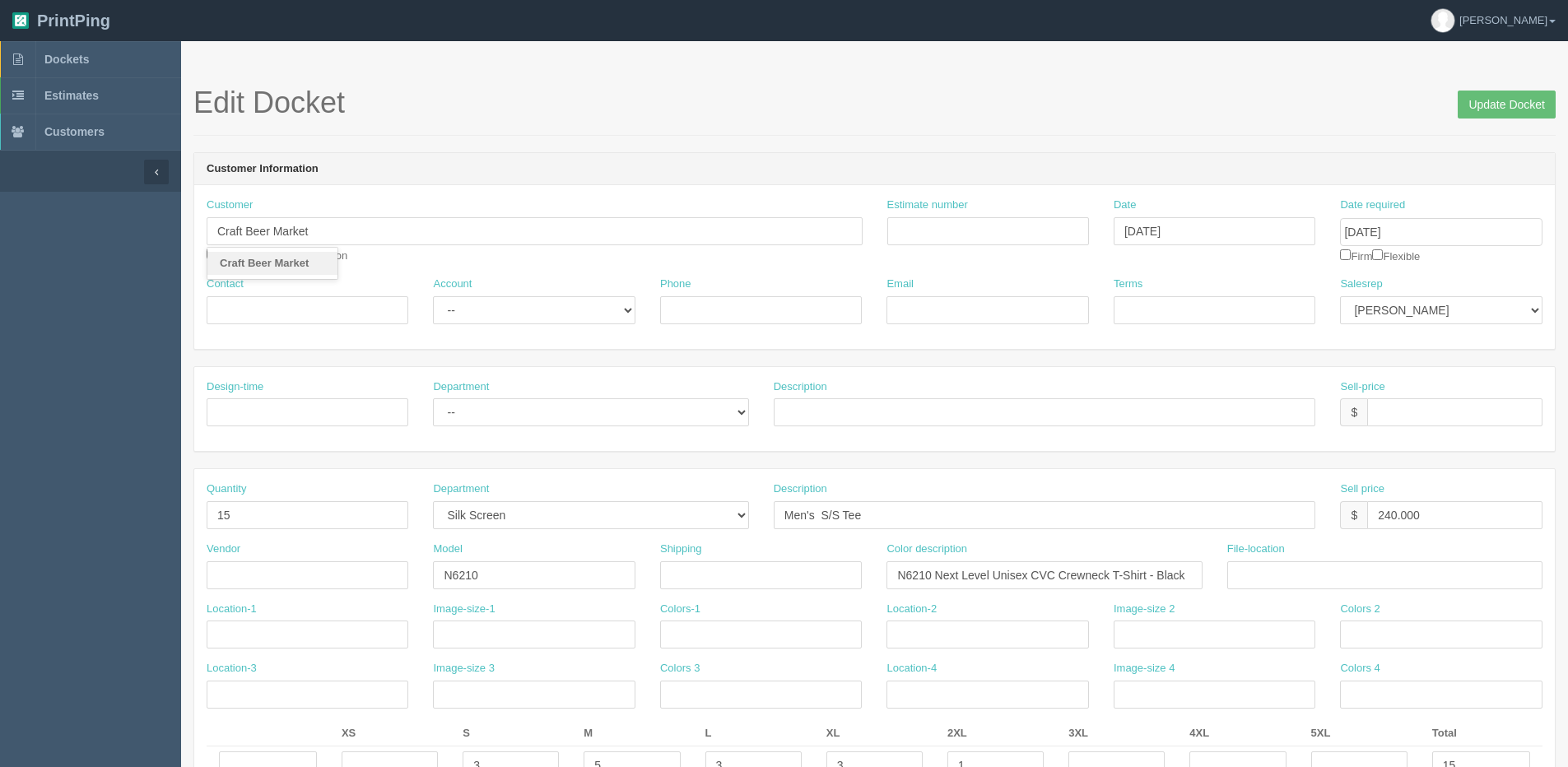
click at [304, 269] on link "Craft Beer Market" at bounding box center [272, 264] width 130 height 24
click at [1502, 104] on input "Update Docket" at bounding box center [1507, 104] width 98 height 28
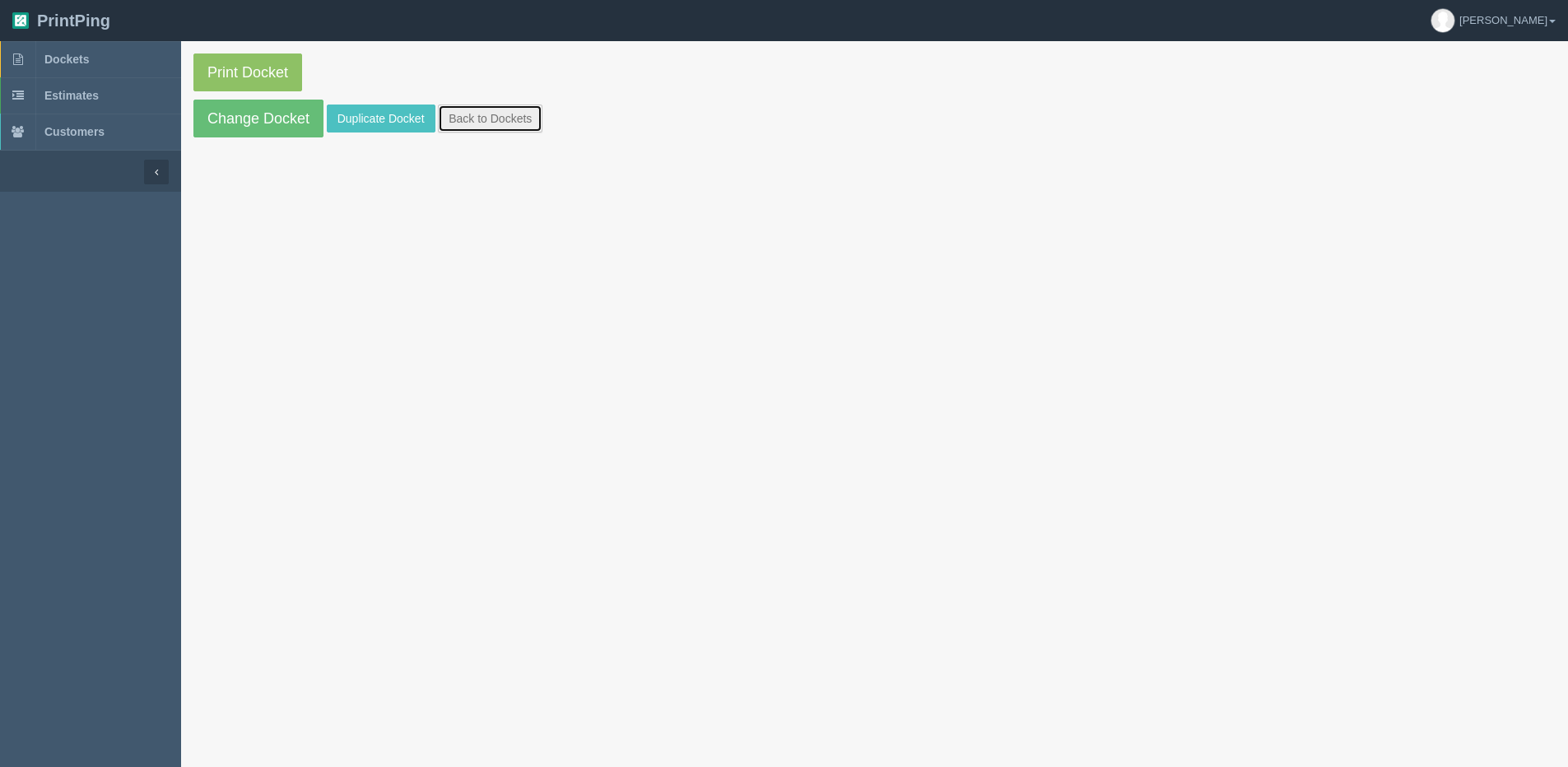
click at [501, 126] on link "Back to Dockets" at bounding box center [490, 119] width 105 height 28
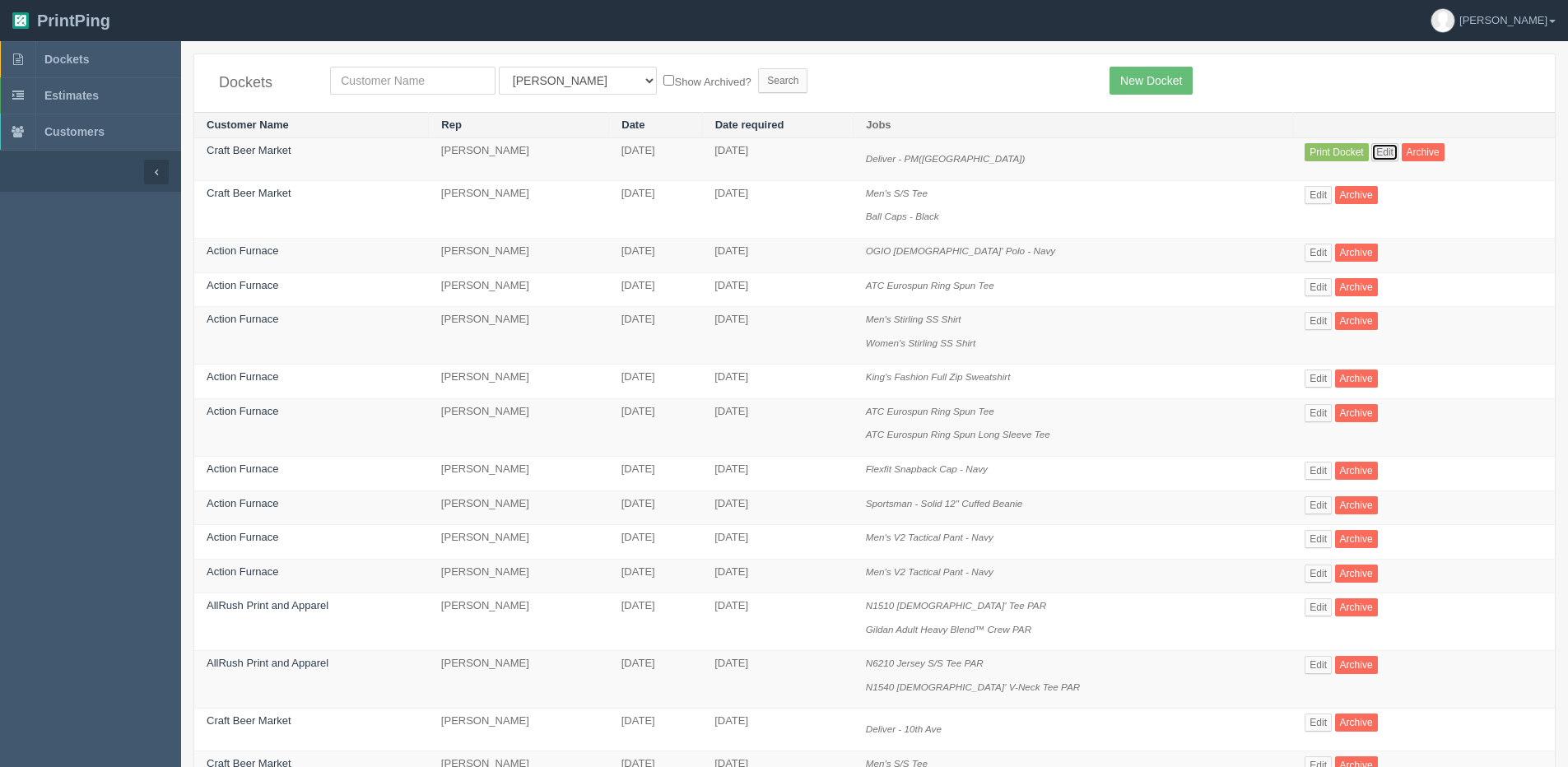
click at [1371, 144] on link "Edit" at bounding box center [1384, 151] width 27 height 18
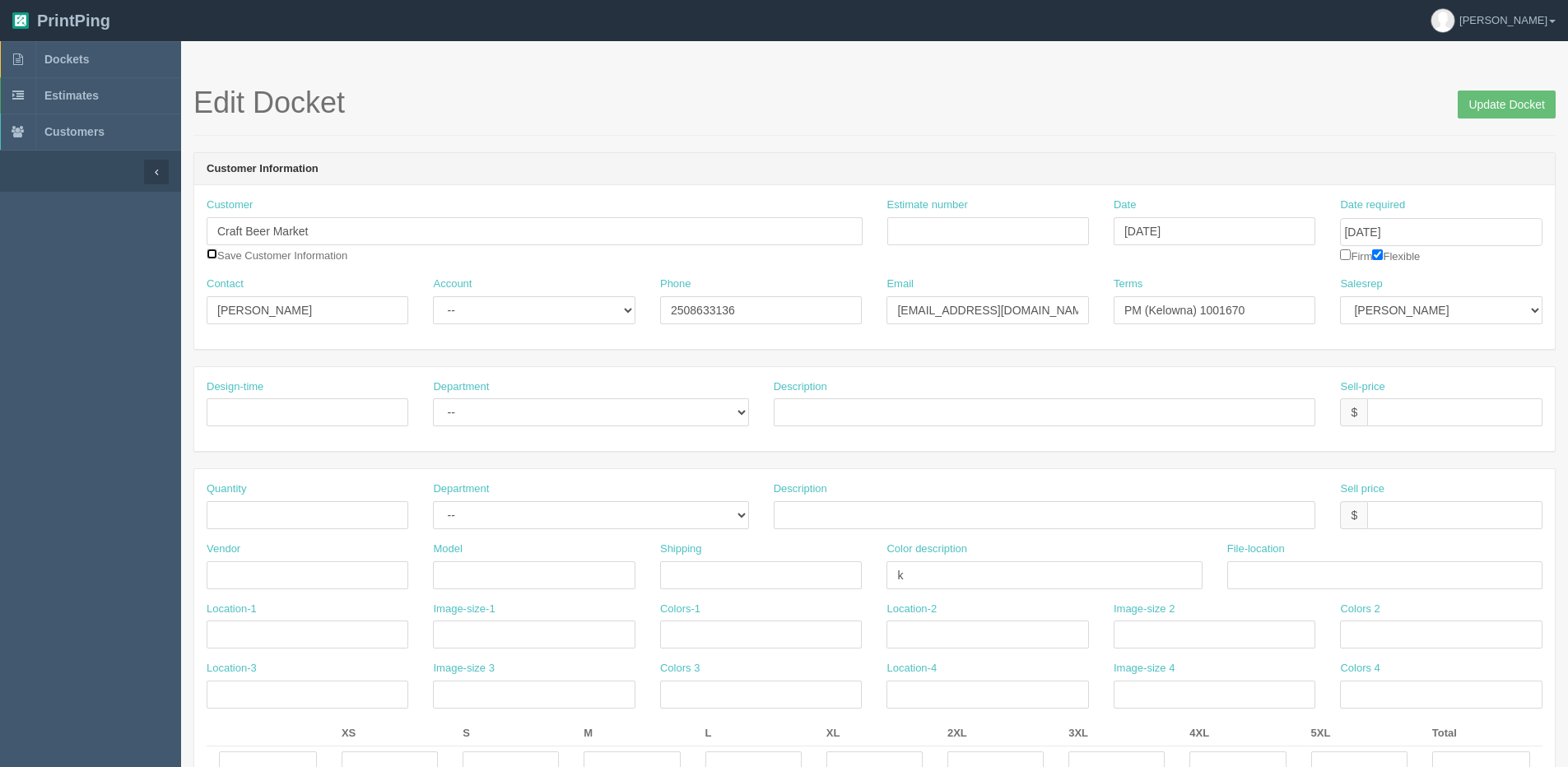
click at [214, 254] on input "checkbox" at bounding box center [212, 254] width 11 height 11
checkbox input "true"
click at [1508, 100] on input "Update Docket" at bounding box center [1507, 104] width 98 height 28
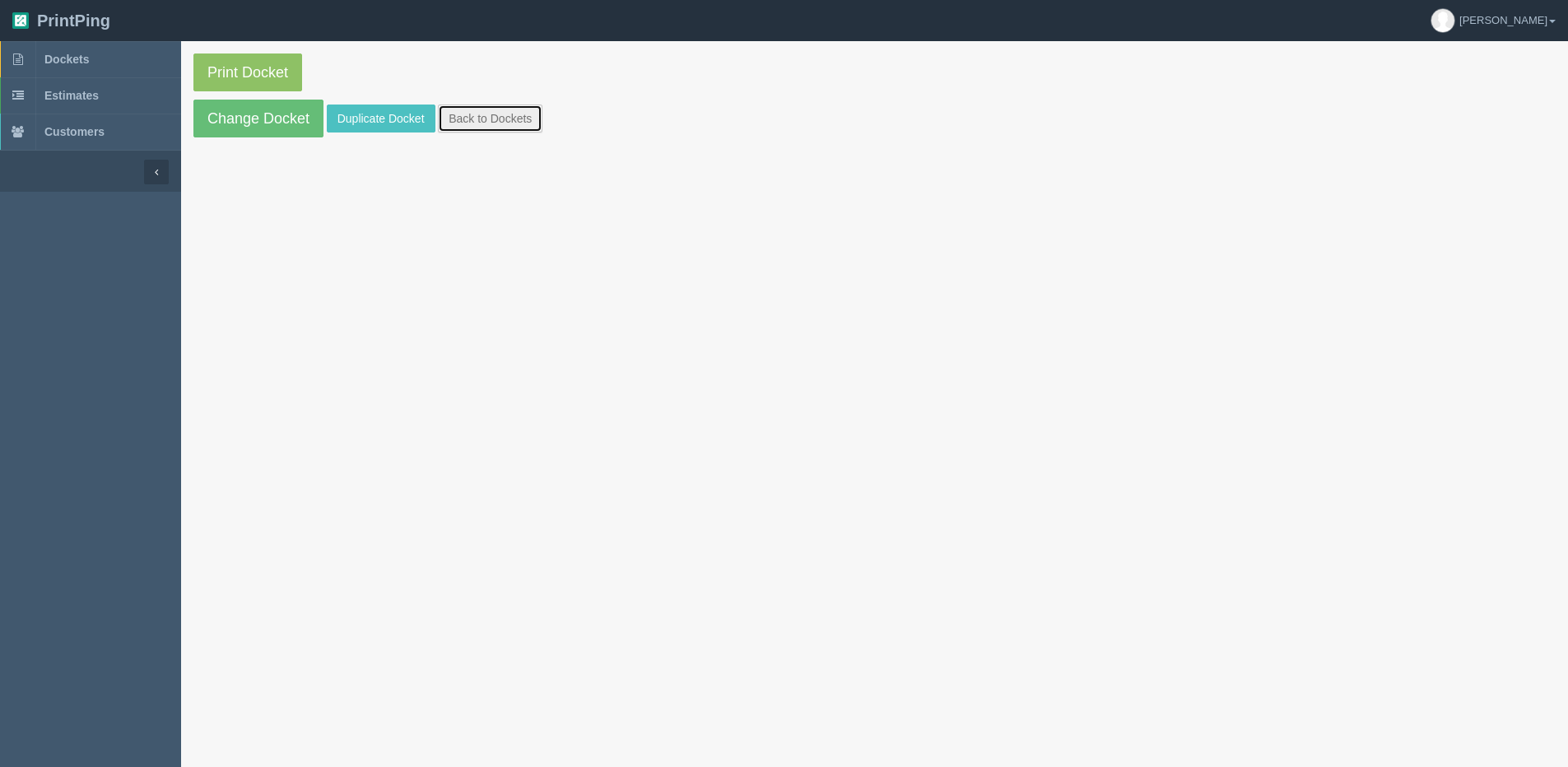
drag, startPoint x: 513, startPoint y: 110, endPoint x: 661, endPoint y: 132, distance: 149.6
click at [513, 112] on link "Back to Dockets" at bounding box center [490, 119] width 105 height 28
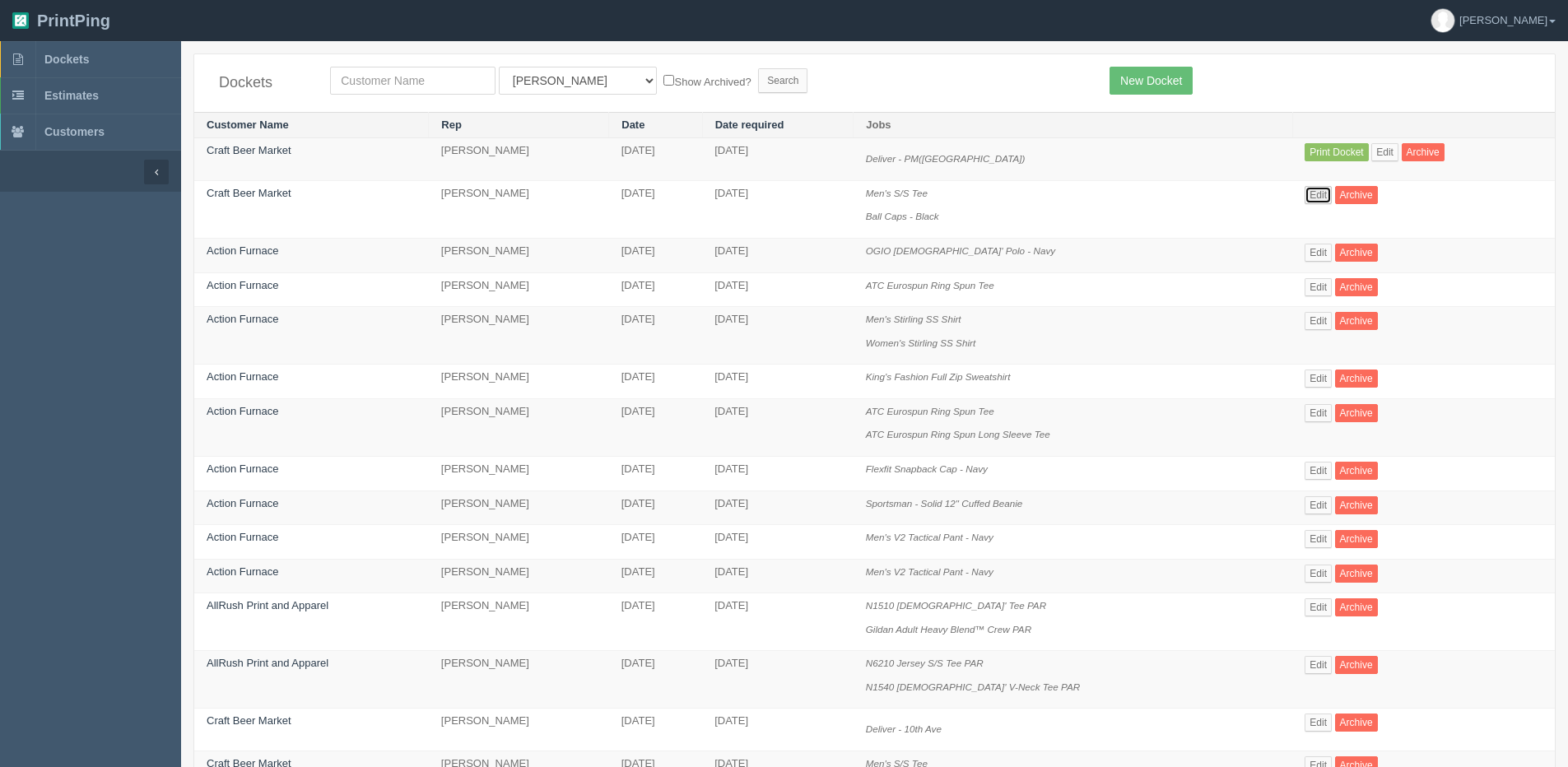
click at [1305, 187] on link "Edit" at bounding box center [1318, 194] width 27 height 18
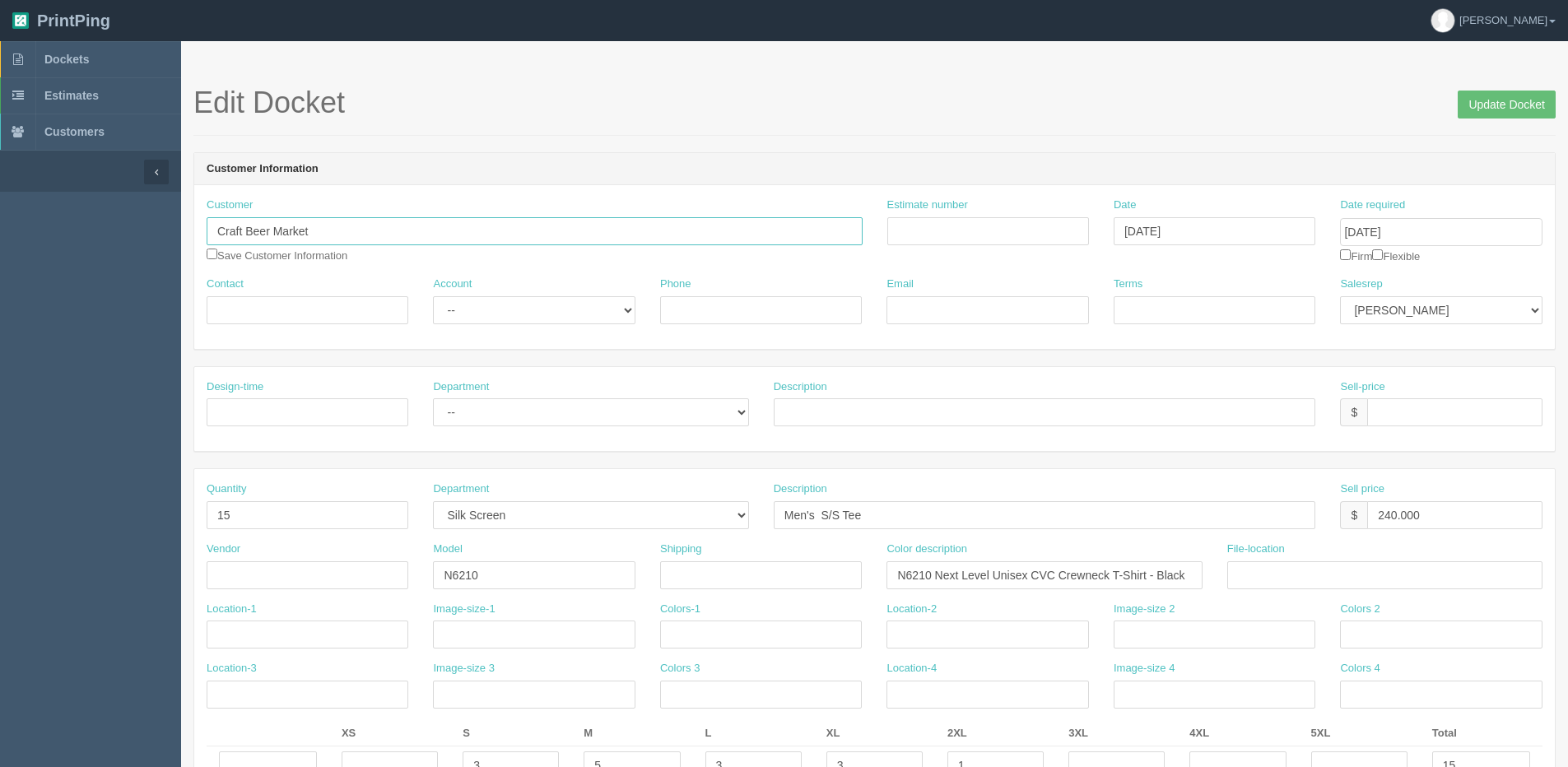
click at [411, 238] on input "Craft Beer Market" at bounding box center [534, 231] width 656 height 28
click at [297, 257] on strong "Craft Beer Market" at bounding box center [265, 263] width 89 height 12
type input "[PERSON_NAME]"
type input "2508633136"
type input "[EMAIL_ADDRESS][DOMAIN_NAME]"
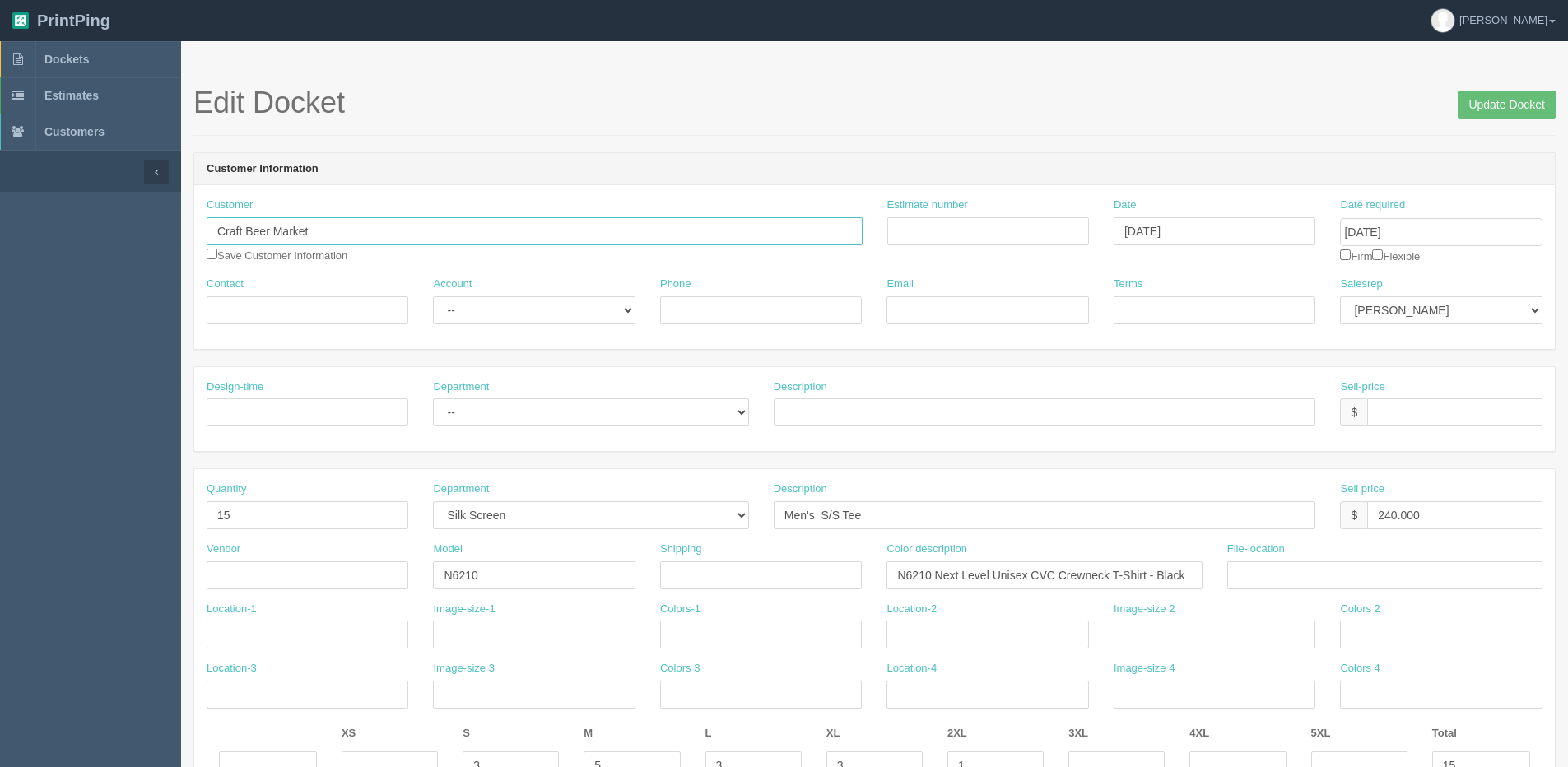
type input "PM (Kelowna) 1001670"
click at [471, 323] on select "-- Existing Client Allrush Client Rep Client" at bounding box center [533, 310] width 202 height 28
select select "Allrush Client"
click at [433, 296] on select "-- Existing Client Allrush Client Rep Client" at bounding box center [533, 310] width 202 height 28
drag, startPoint x: 244, startPoint y: 525, endPoint x: -9, endPoint y: 526, distance: 253.0
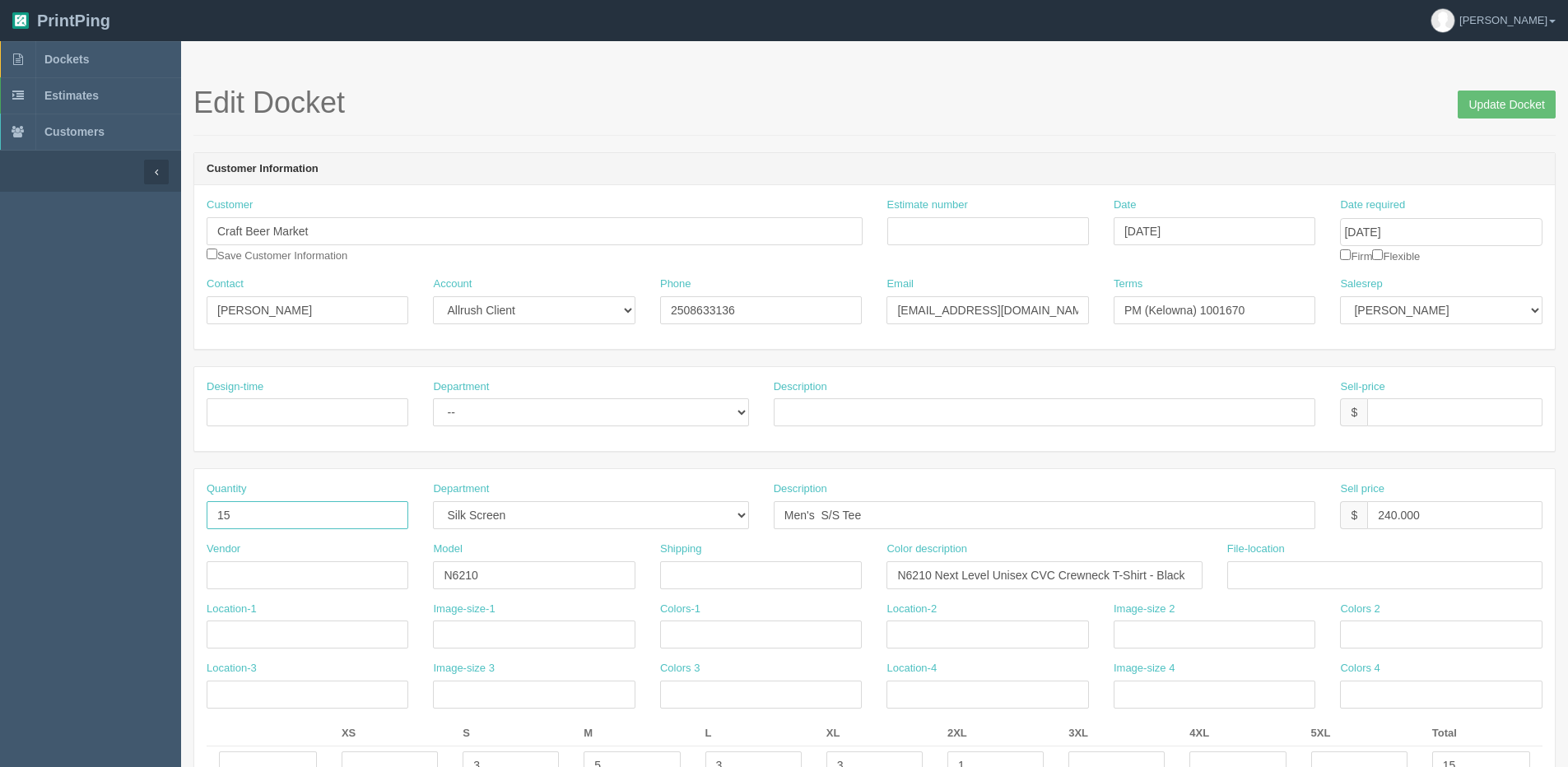
type input "33"
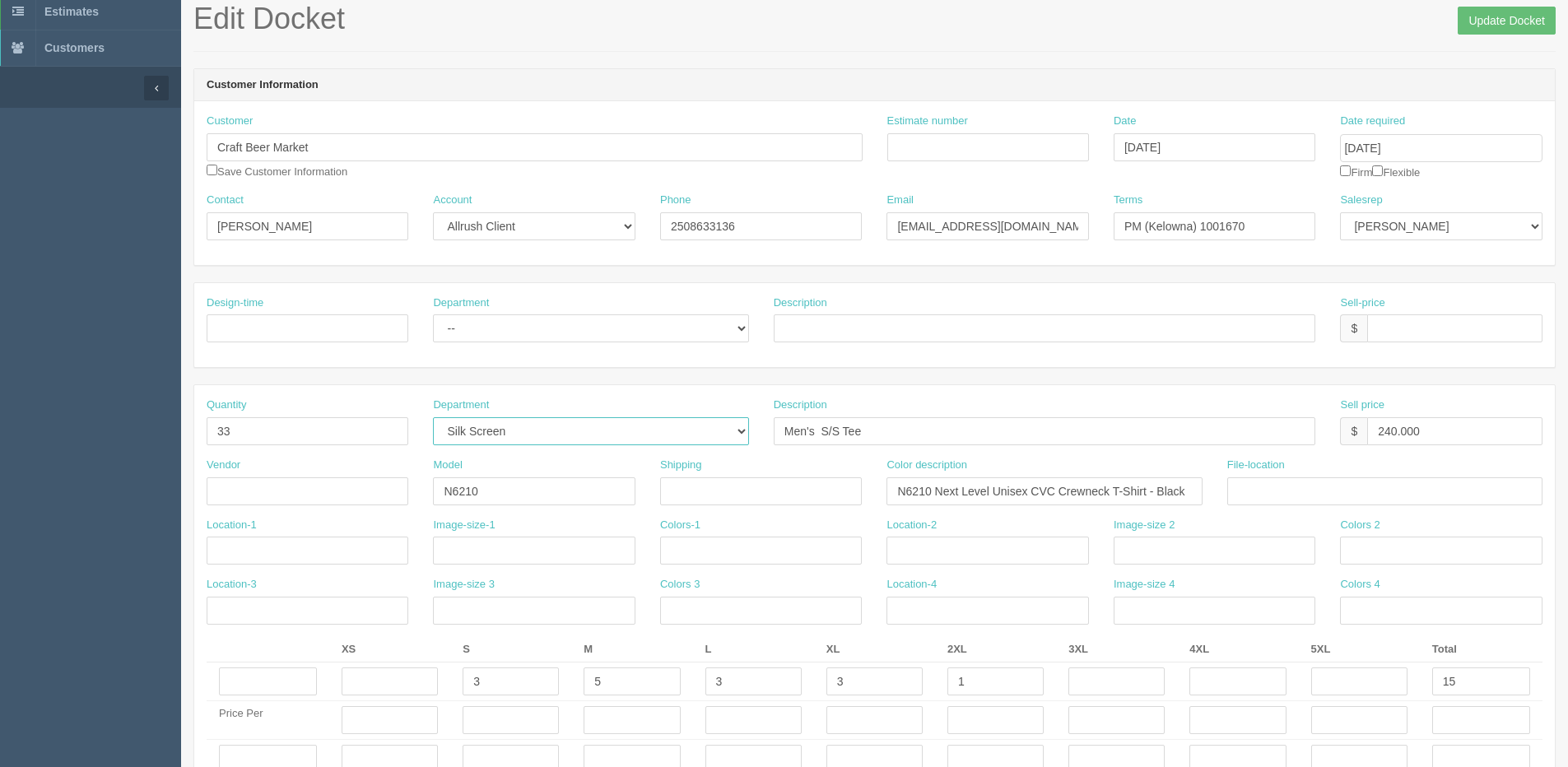
scroll to position [247, 0]
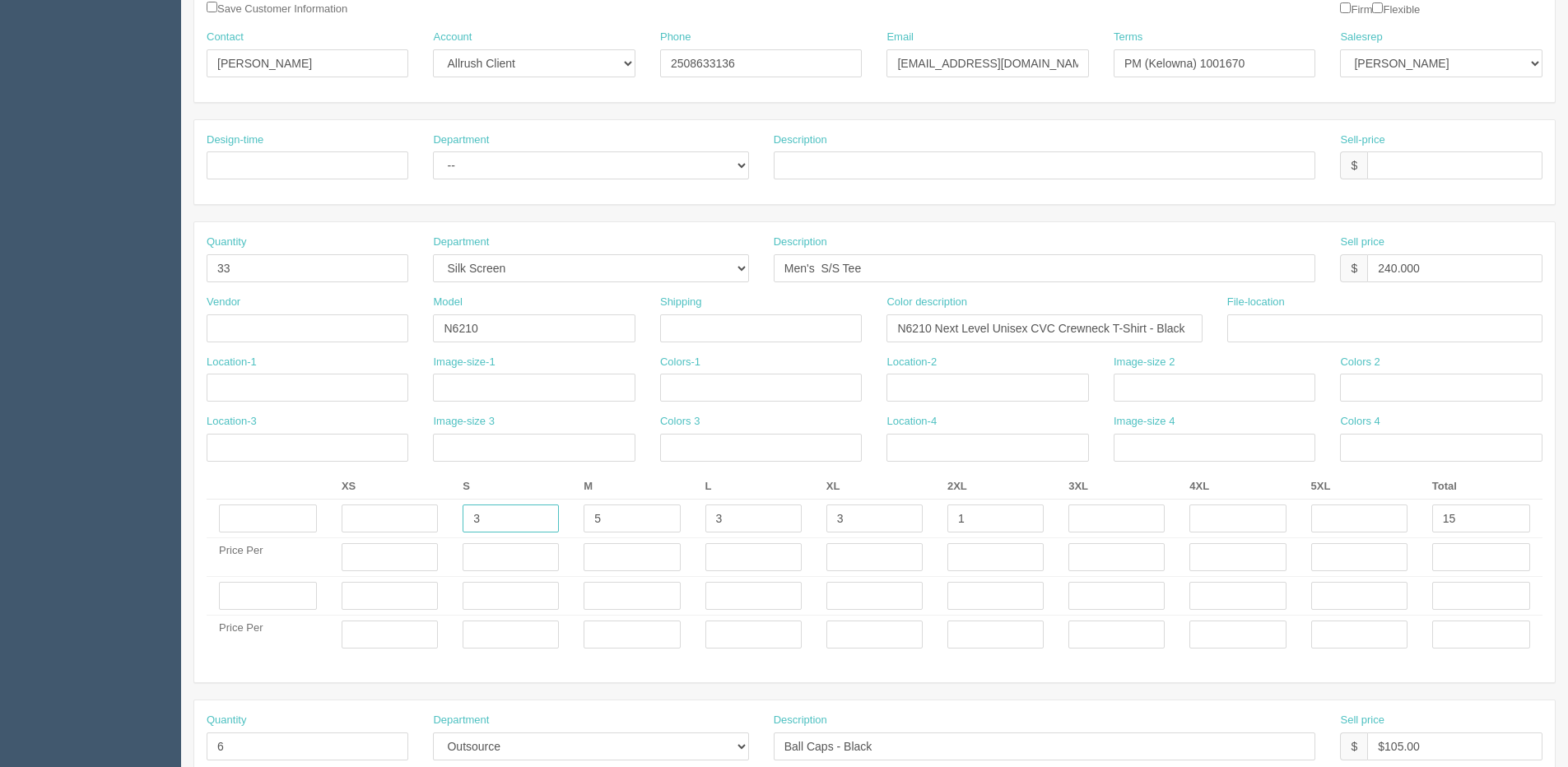
drag, startPoint x: 488, startPoint y: 524, endPoint x: 97, endPoint y: 516, distance: 391.1
click at [236, 534] on tr "3 5 3 3 1 15" at bounding box center [874, 519] width 1336 height 39
type input "6"
type input "12"
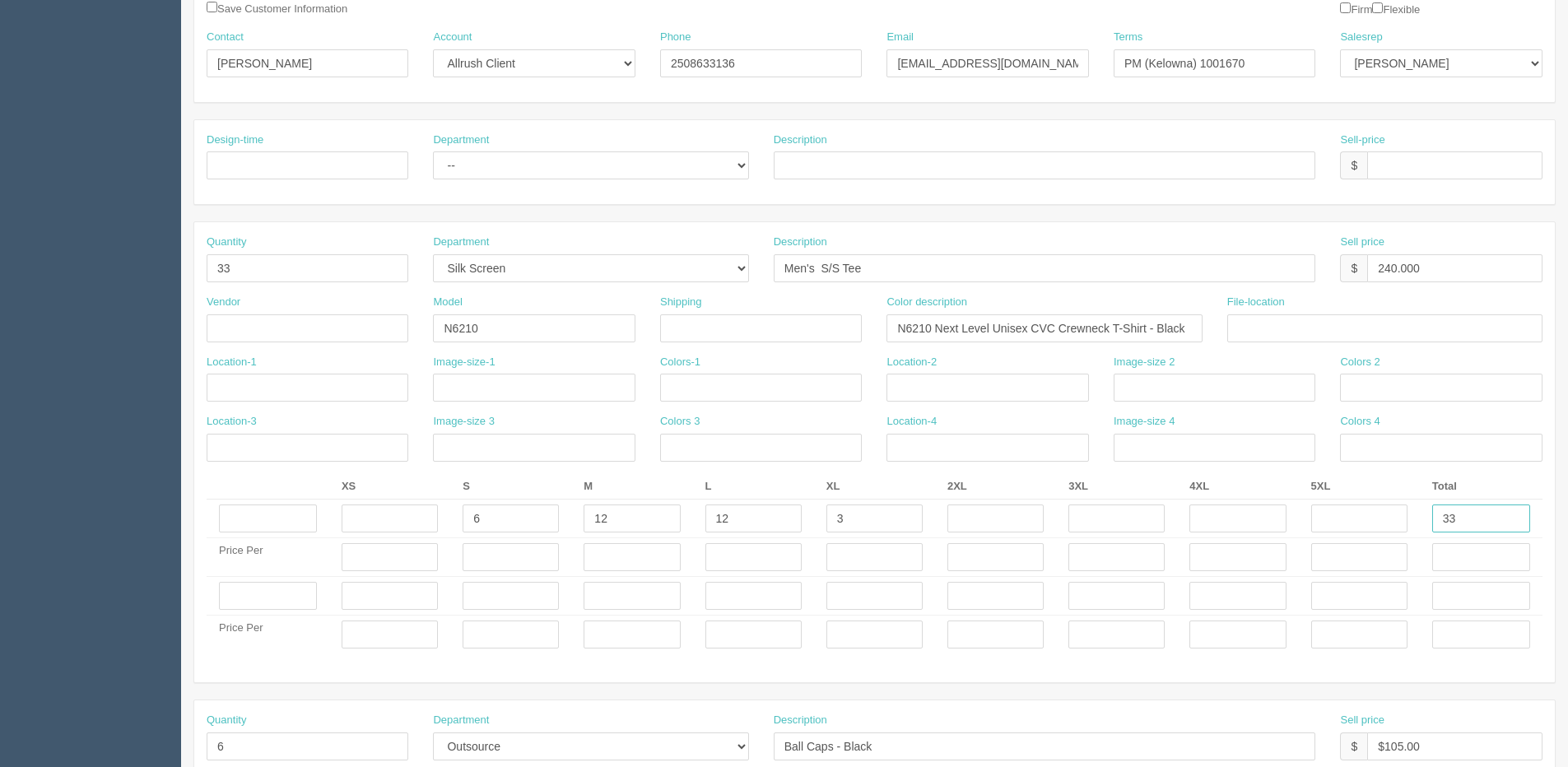
type input "33"
drag, startPoint x: 1373, startPoint y: 271, endPoint x: 1574, endPoint y: 216, distance: 208.4
click at [1551, 235] on div "Sell price $ 240.000" at bounding box center [1441, 265] width 227 height 60
type input "5"
click at [1373, 271] on input "528.00" at bounding box center [1455, 268] width 176 height 28
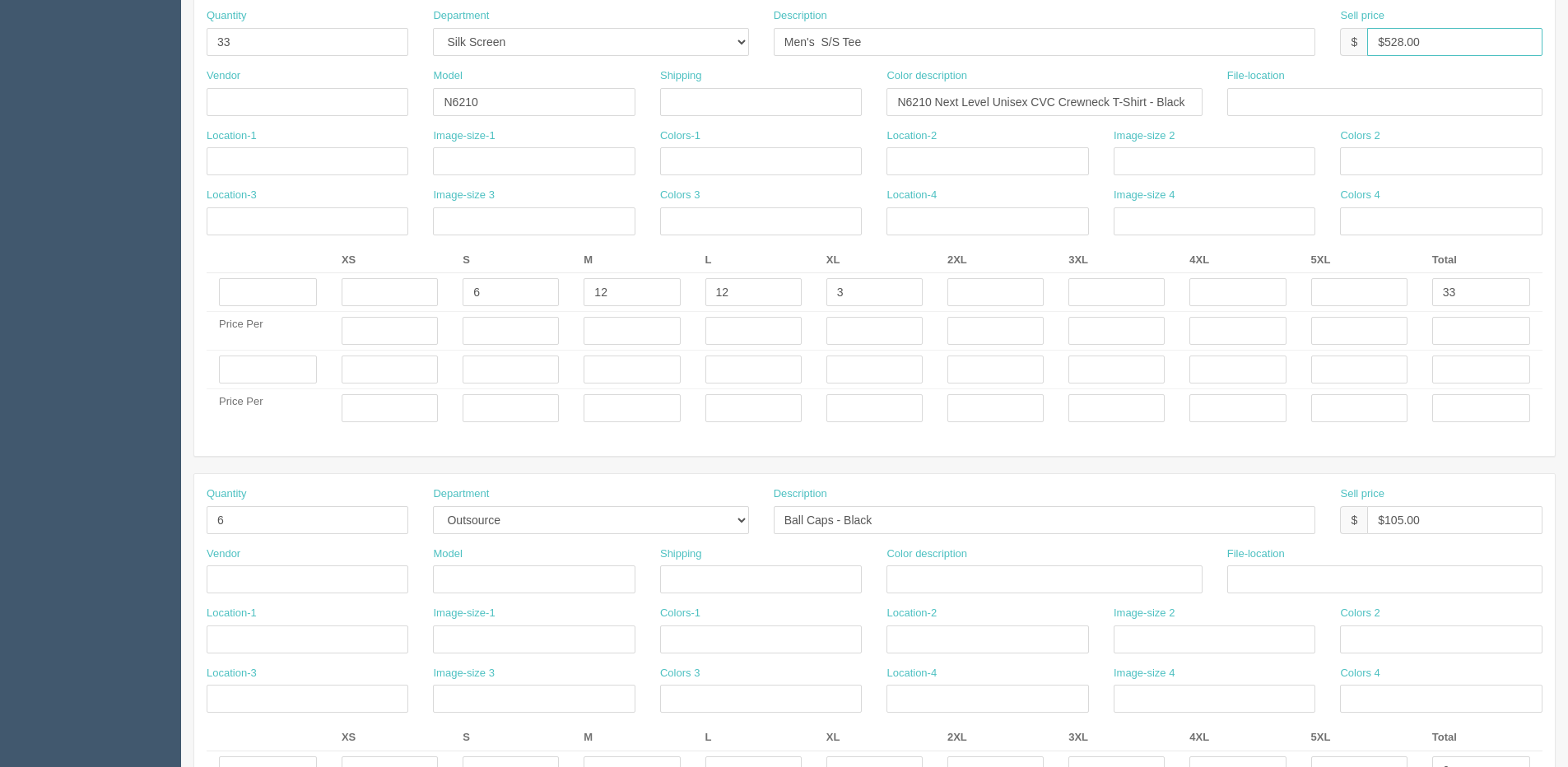
scroll to position [576, 0]
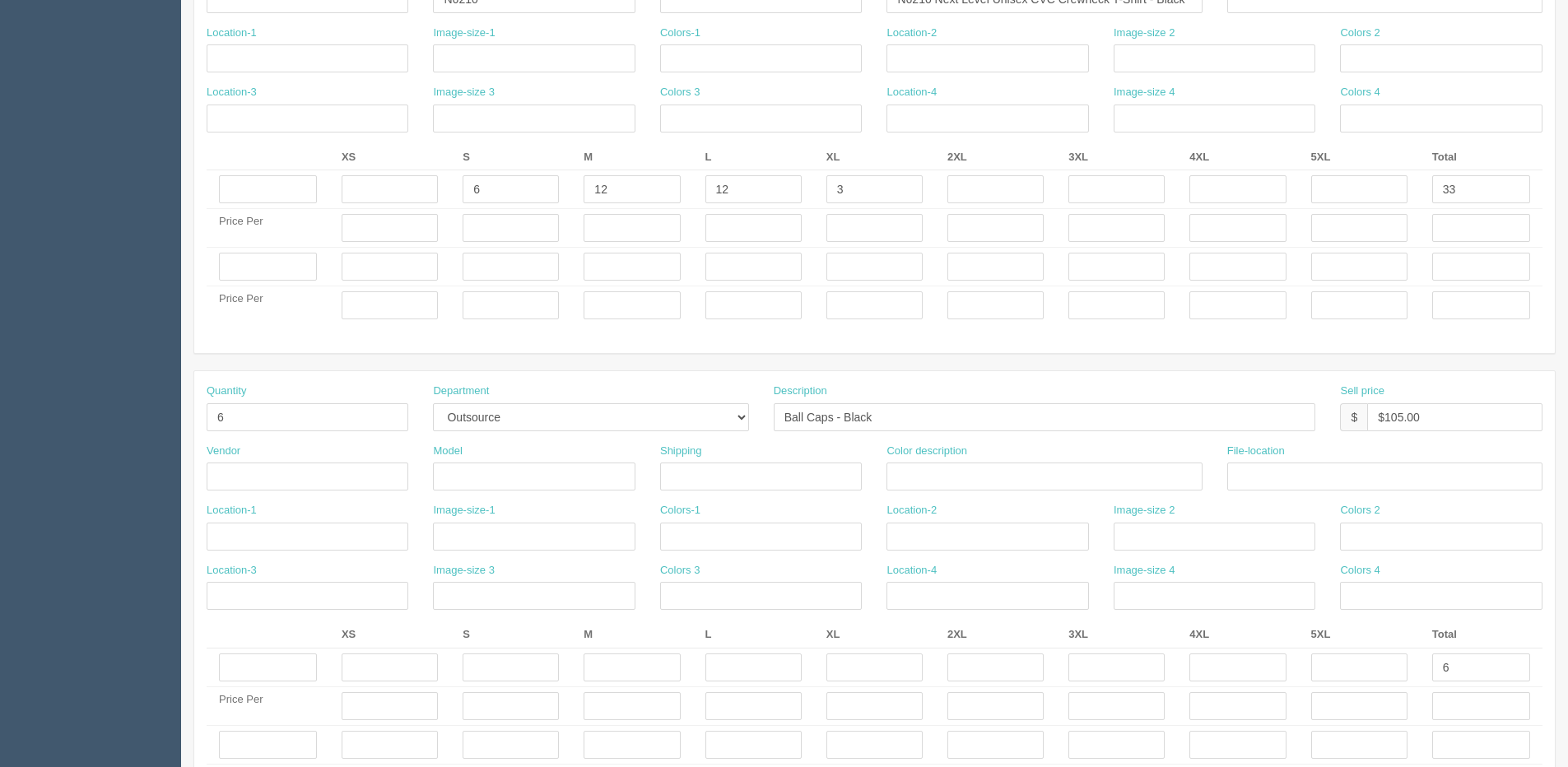
type input "$528.00"
click at [18, 416] on section "Dockets Estimates Customers" at bounding box center [784, 264] width 1568 height 1598
type input "12"
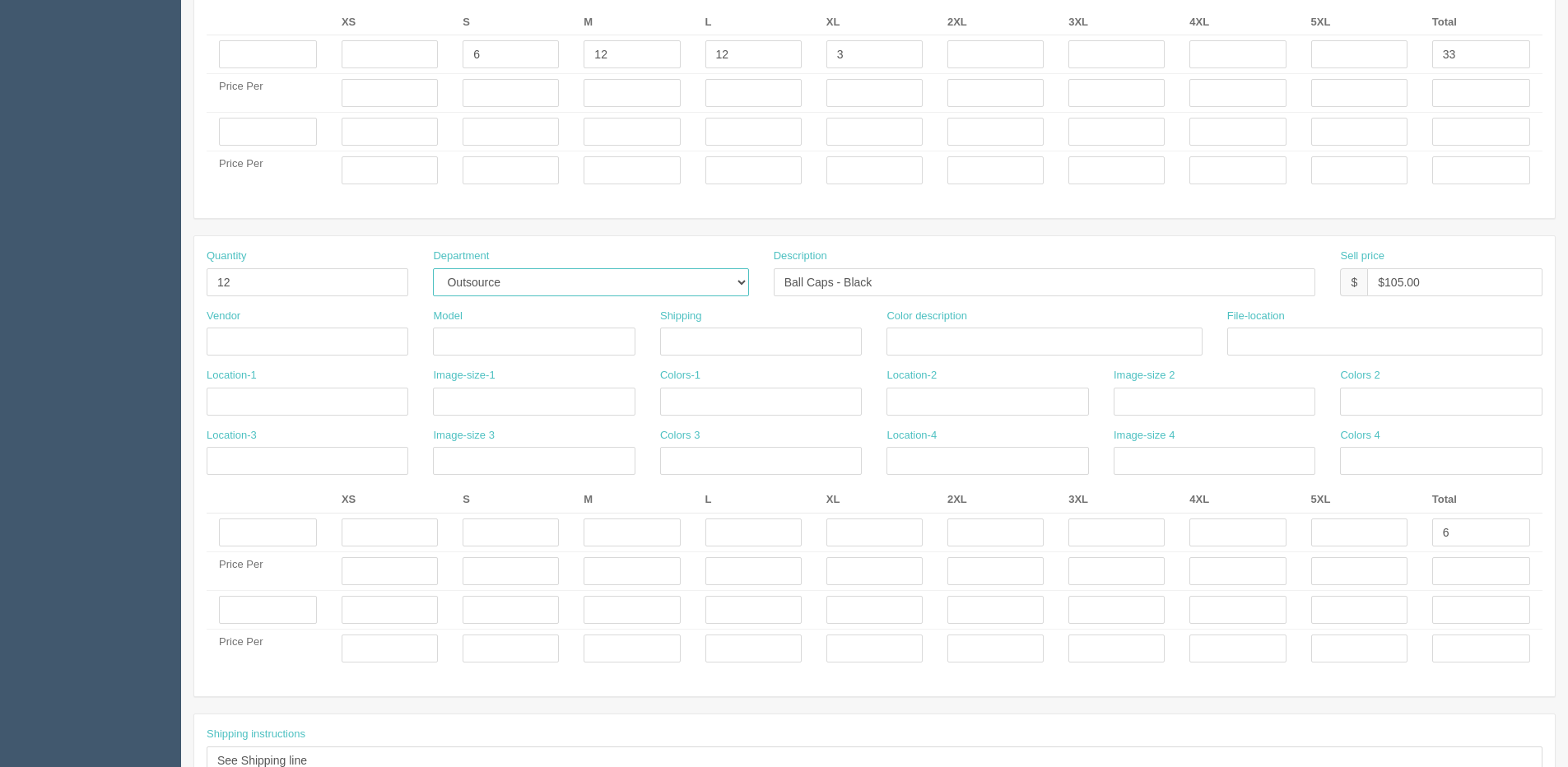
scroll to position [741, 0]
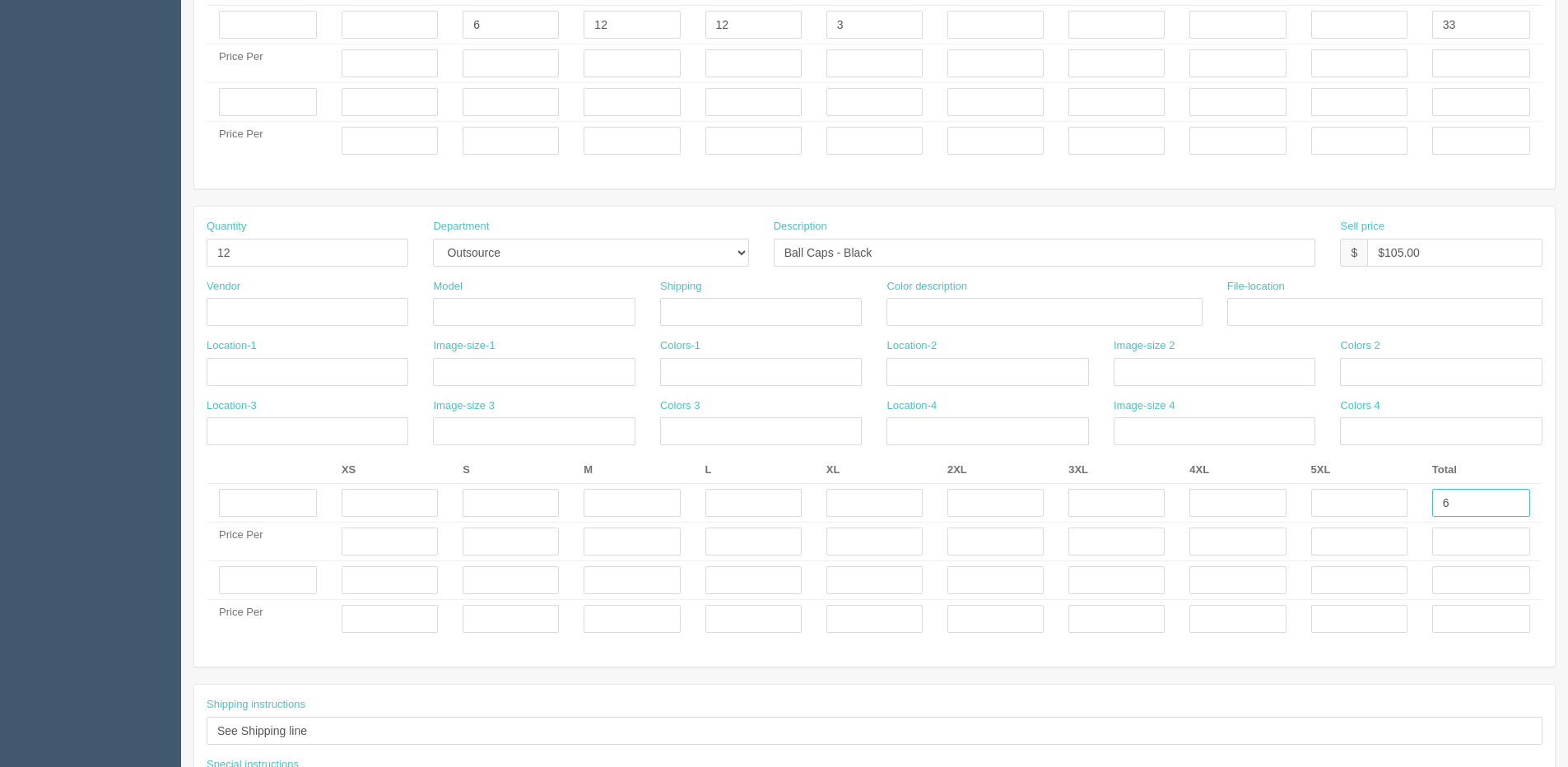
drag, startPoint x: 1458, startPoint y: 510, endPoint x: 1193, endPoint y: 495, distance: 265.4
click at [1326, 510] on tr "6" at bounding box center [874, 503] width 1336 height 39
type input "12"
drag, startPoint x: 1385, startPoint y: 252, endPoint x: 1566, endPoint y: 191, distance: 191.0
click at [1509, 210] on div "Quantity 12 Department -- Embroidery Silk Screen Heat Press Outsource Design De…" at bounding box center [874, 436] width 1361 height 460
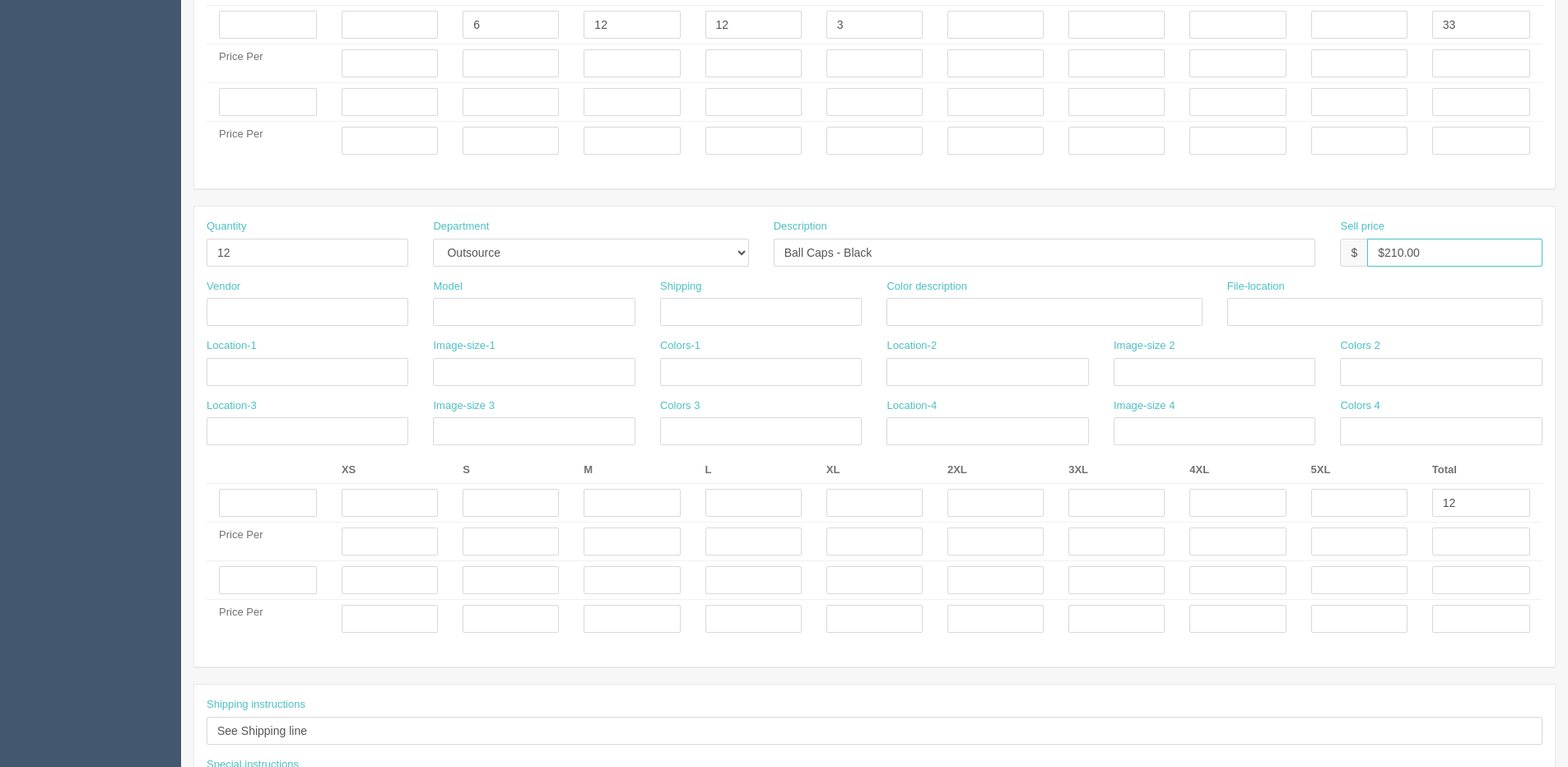
type input "$210.00"
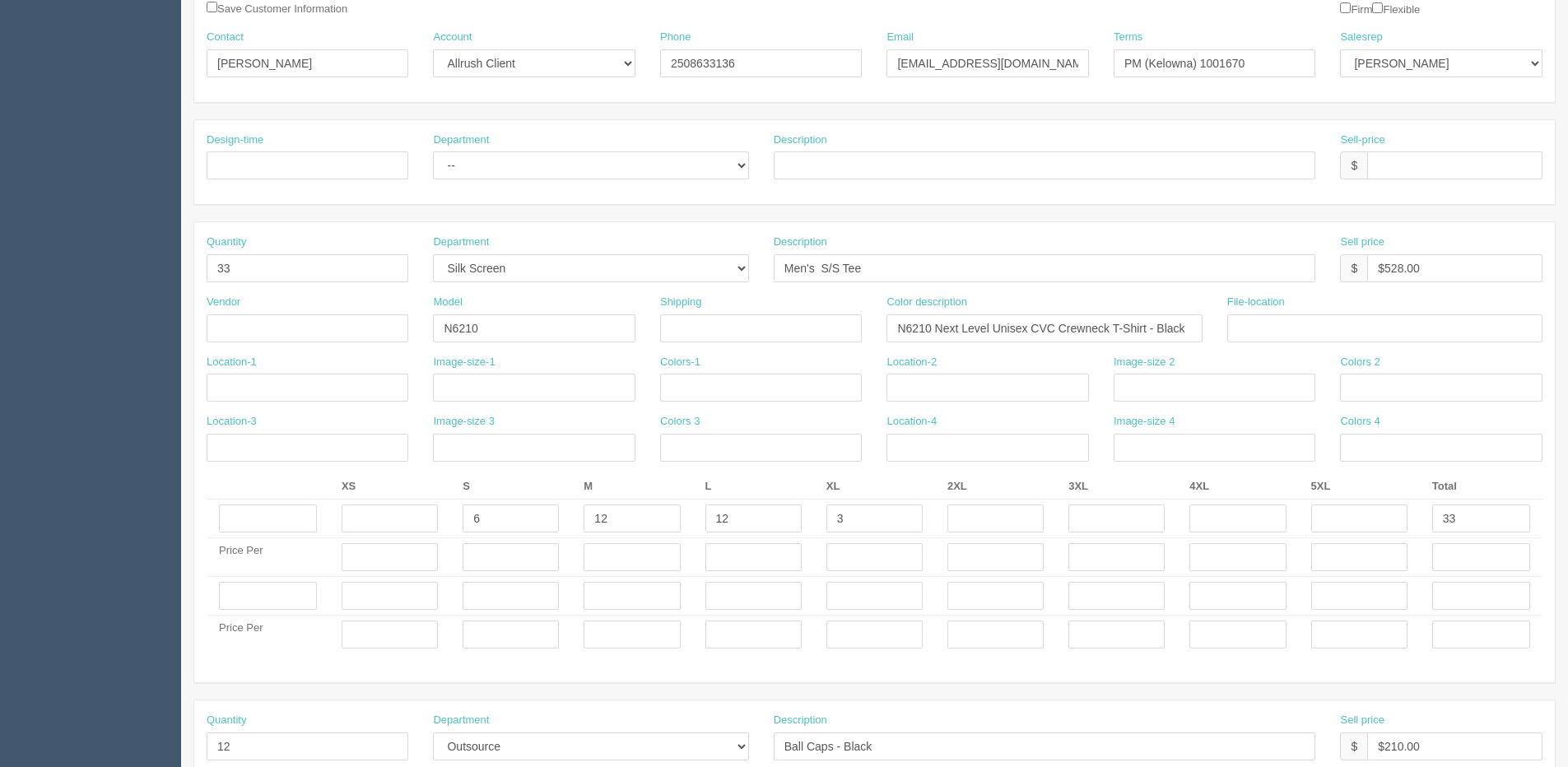
scroll to position [0, 0]
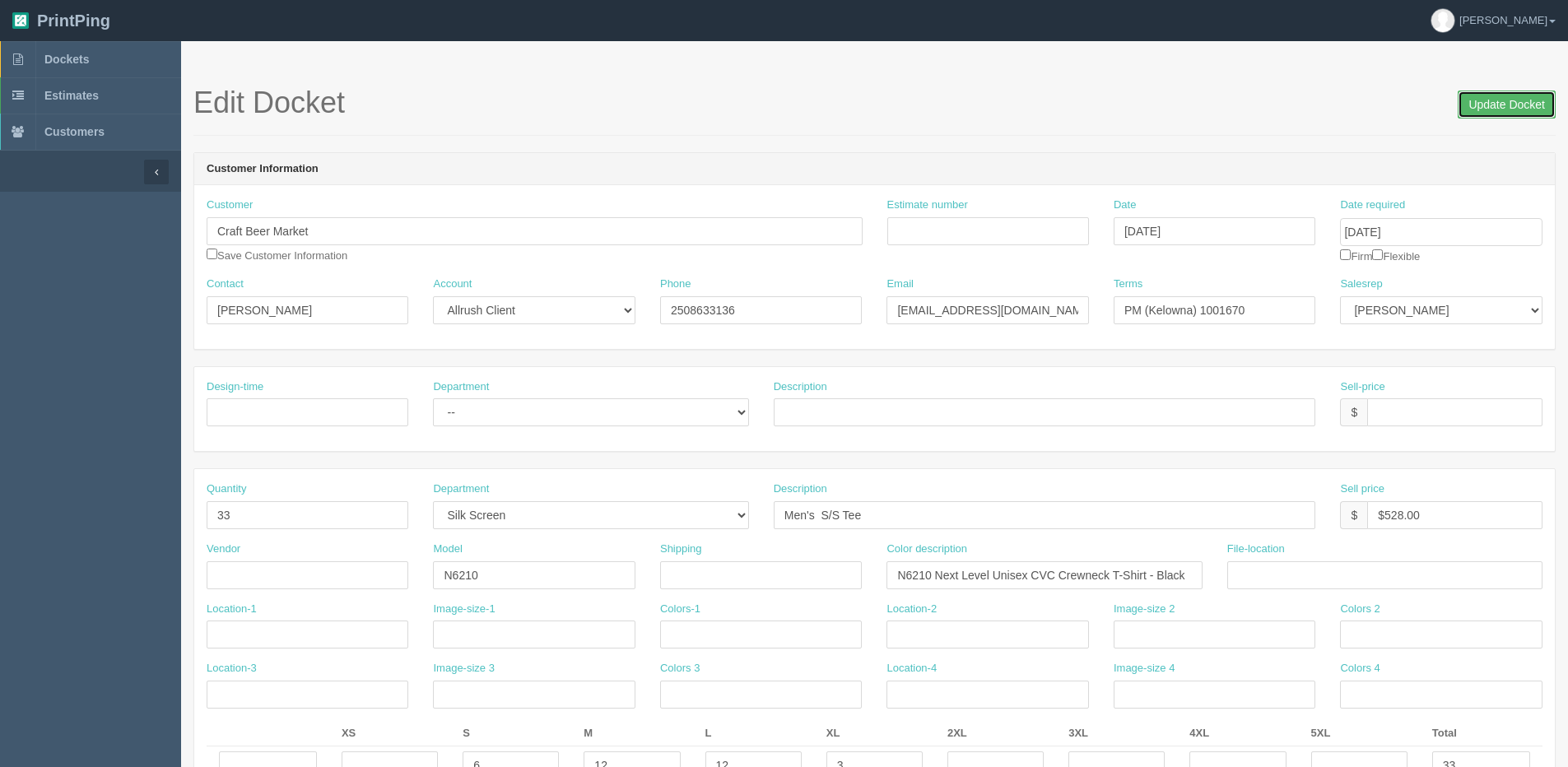
click at [1529, 104] on input "Update Docket" at bounding box center [1507, 104] width 98 height 28
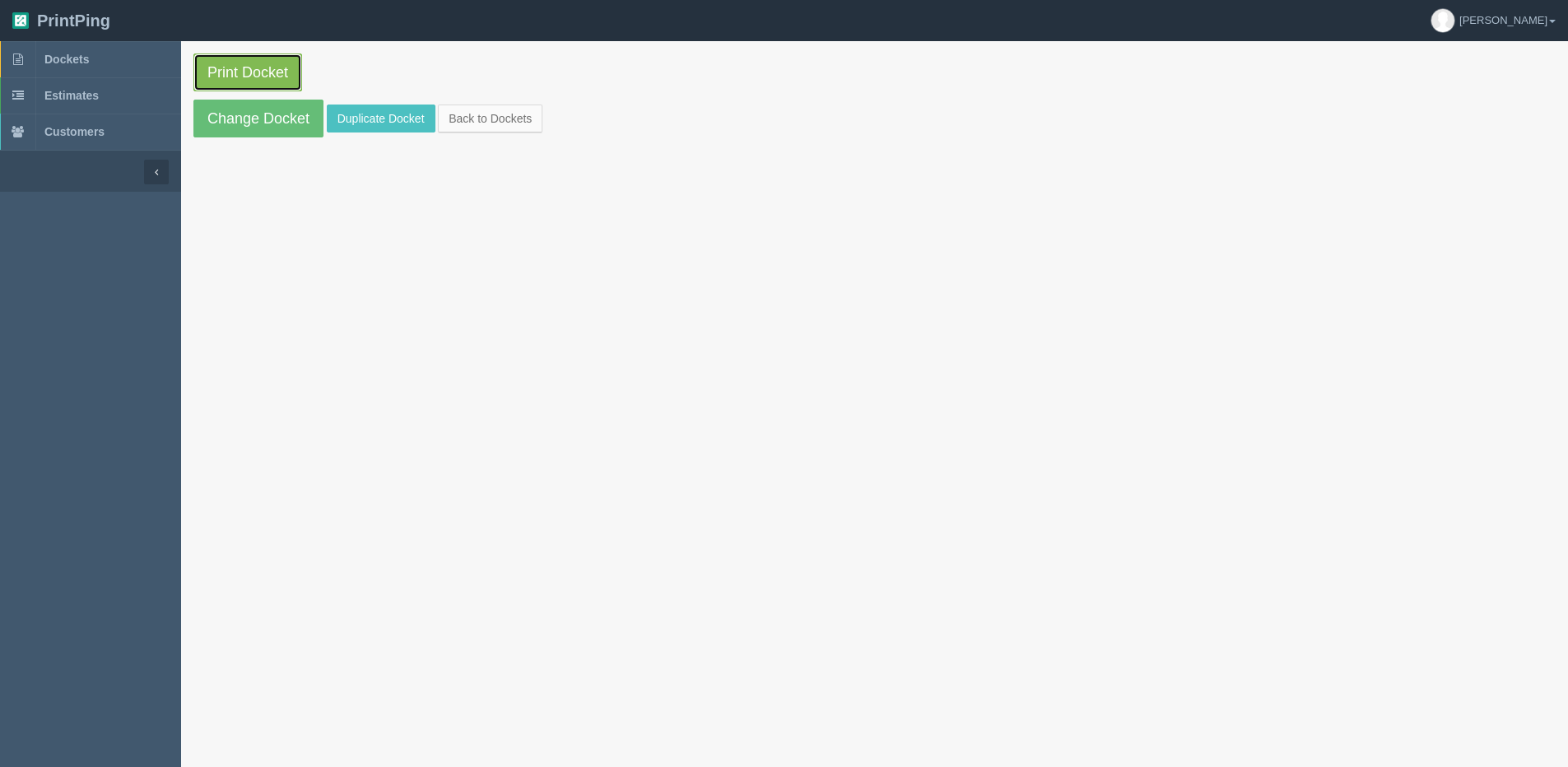
click at [212, 72] on link "Print Docket" at bounding box center [247, 72] width 109 height 38
click at [489, 98] on section "Print Docket Change Docket Duplicate Docket Back to Dockets" at bounding box center [874, 95] width 1387 height 109
click at [491, 115] on link "Back to Dockets" at bounding box center [490, 119] width 105 height 28
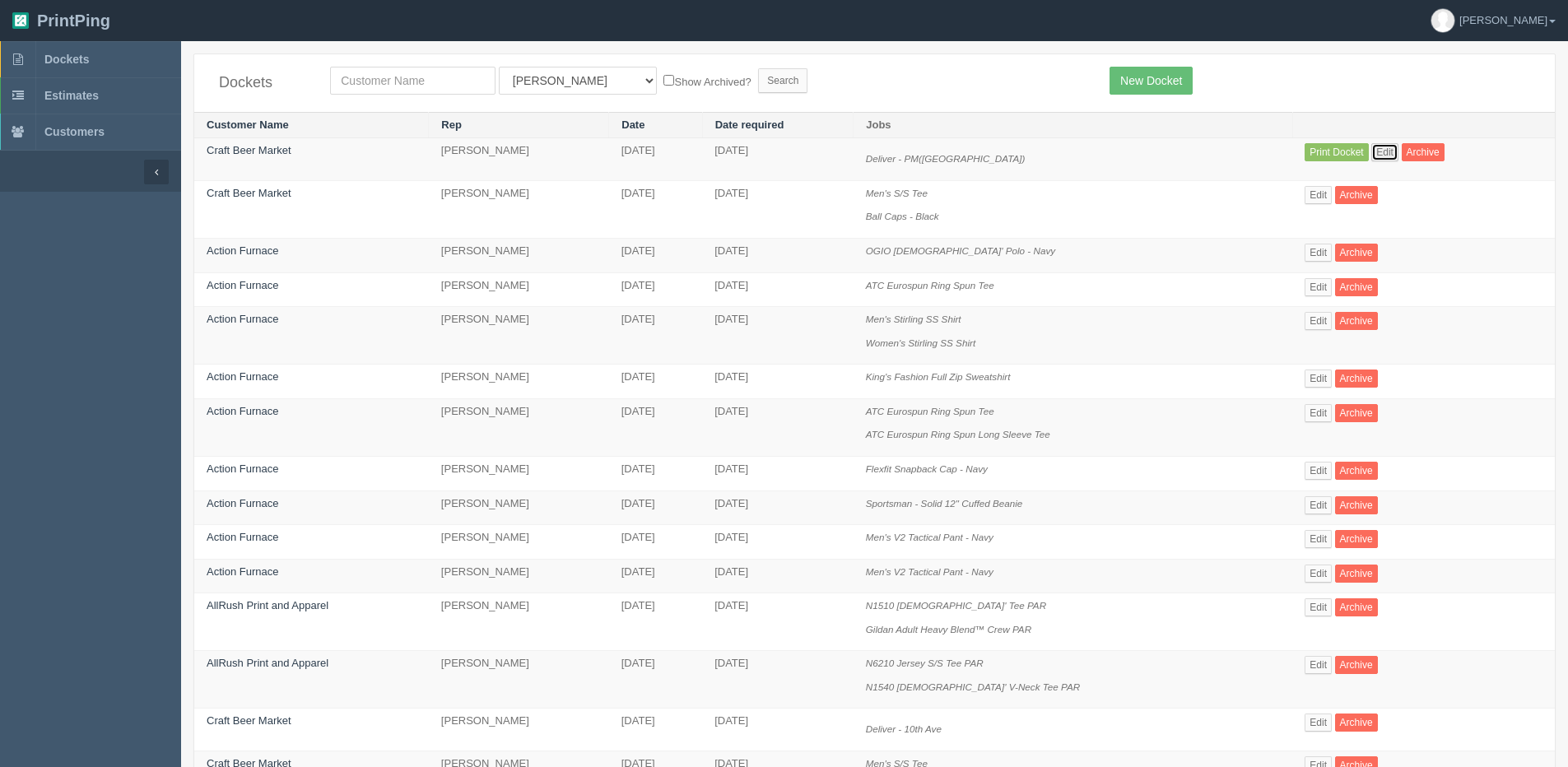
click at [1374, 157] on link "Edit" at bounding box center [1384, 151] width 27 height 18
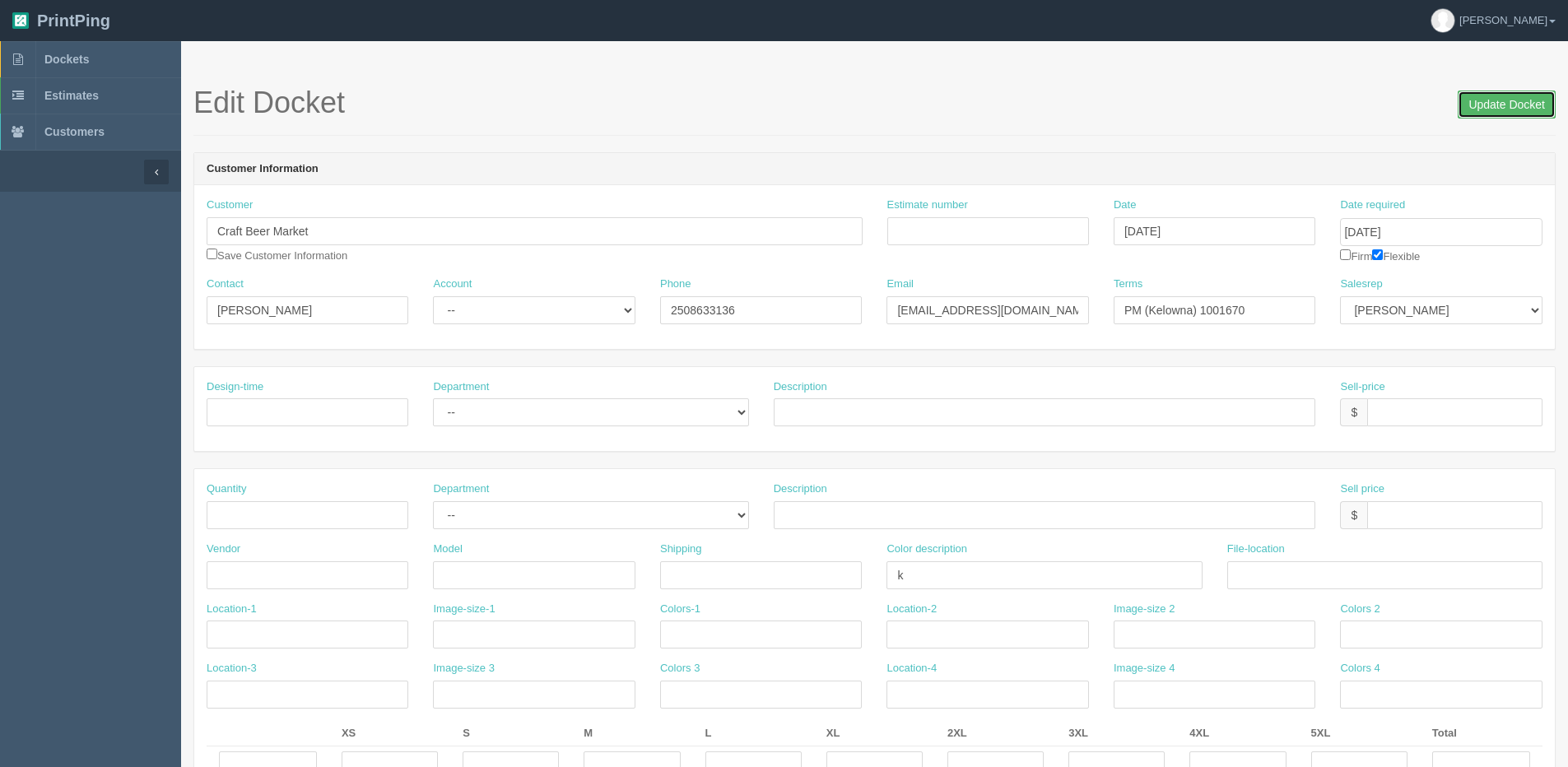
click at [1466, 112] on input "Update Docket" at bounding box center [1507, 104] width 98 height 28
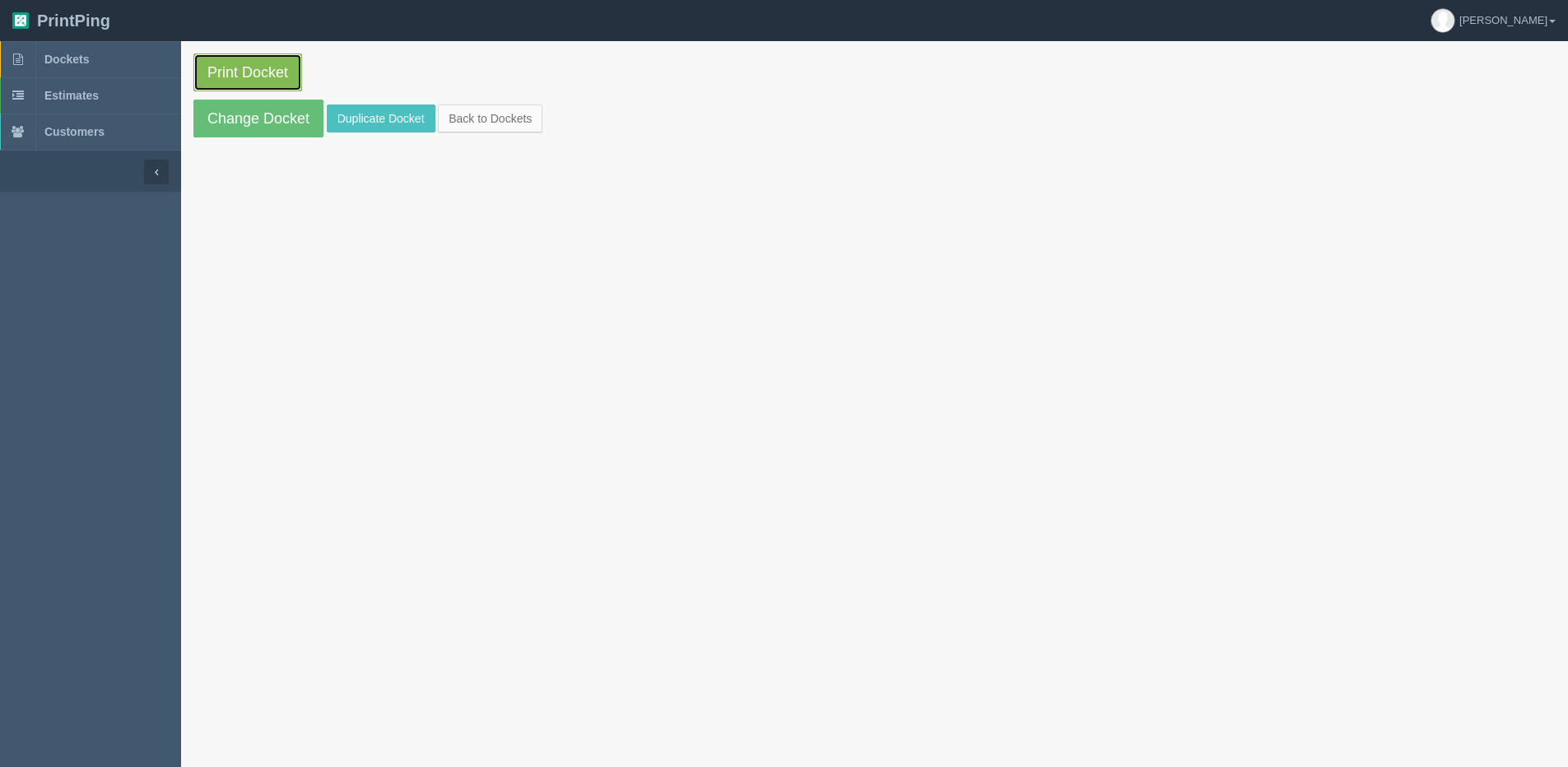
click at [264, 61] on link "Print Docket" at bounding box center [247, 72] width 109 height 38
click at [532, 121] on link "Back to Dockets" at bounding box center [490, 119] width 105 height 28
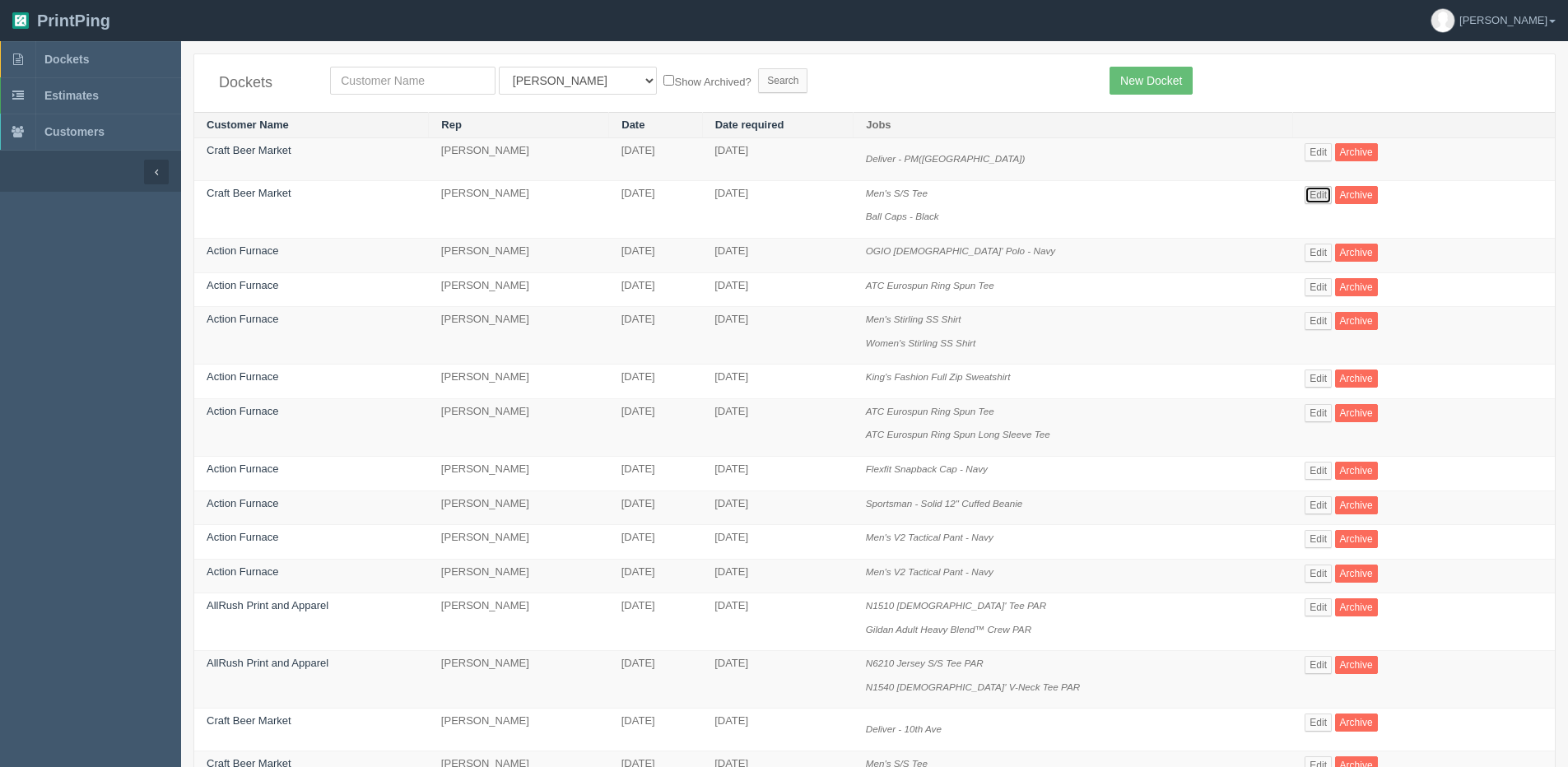
click at [1318, 196] on link "Edit" at bounding box center [1318, 194] width 27 height 18
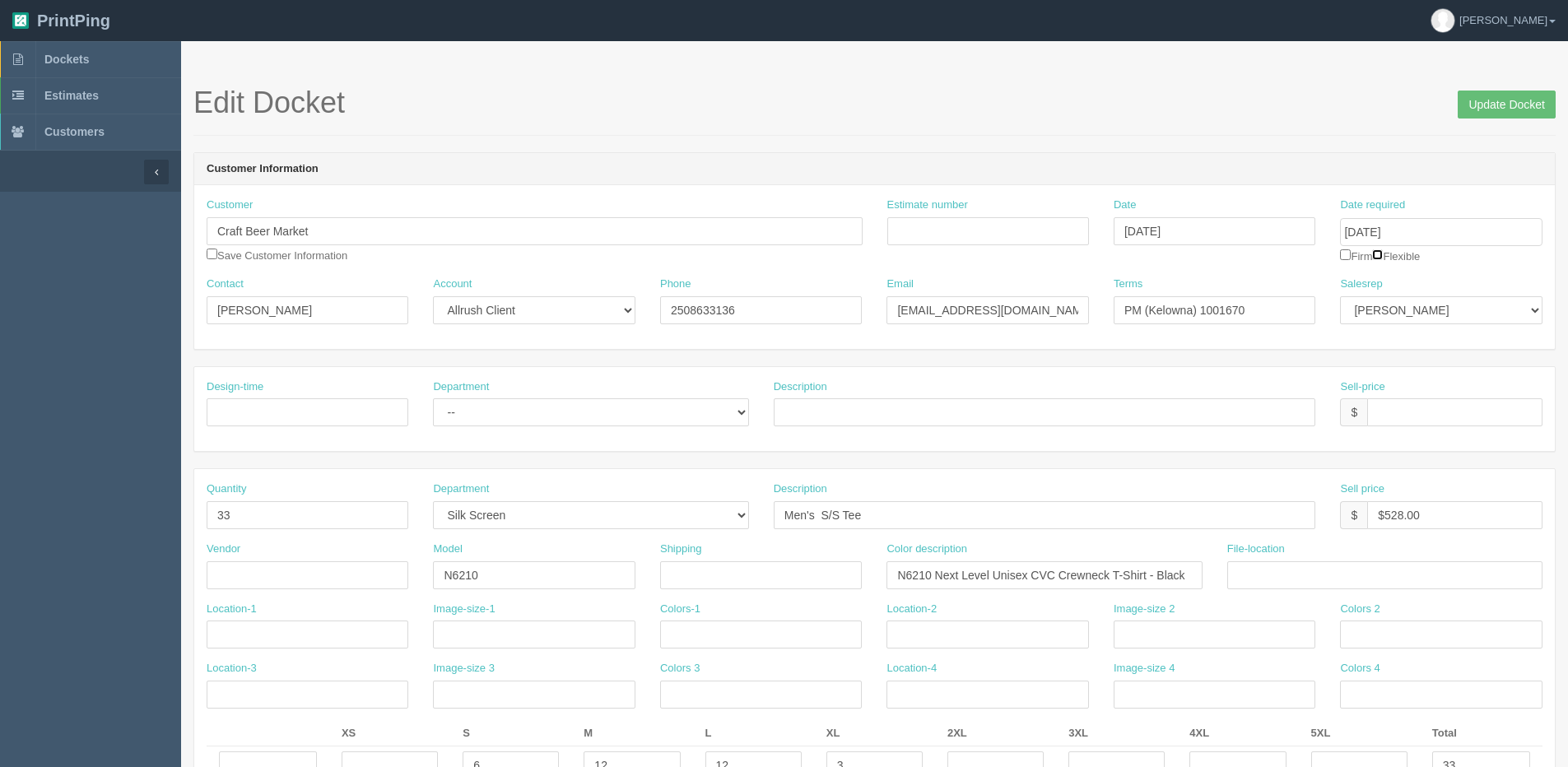
click at [1383, 255] on input "checkbox" at bounding box center [1378, 255] width 11 height 11
checkbox input "true"
click at [1506, 108] on input "Update Docket" at bounding box center [1507, 104] width 98 height 28
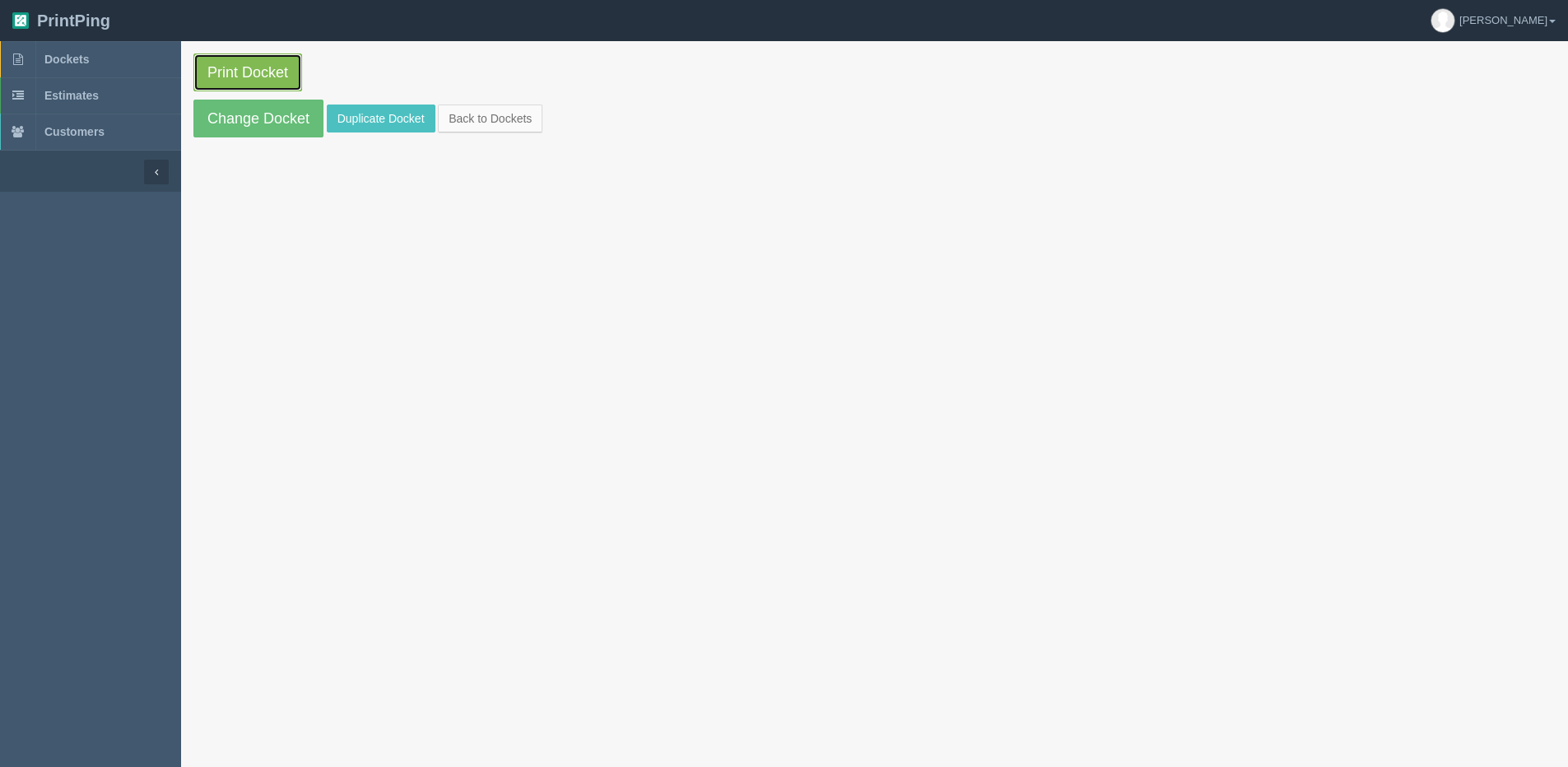
click at [215, 68] on link "Print Docket" at bounding box center [247, 72] width 109 height 38
drag, startPoint x: 525, startPoint y: 117, endPoint x: 491, endPoint y: 111, distance: 34.5
click at [525, 117] on link "Back to Dockets" at bounding box center [490, 119] width 105 height 28
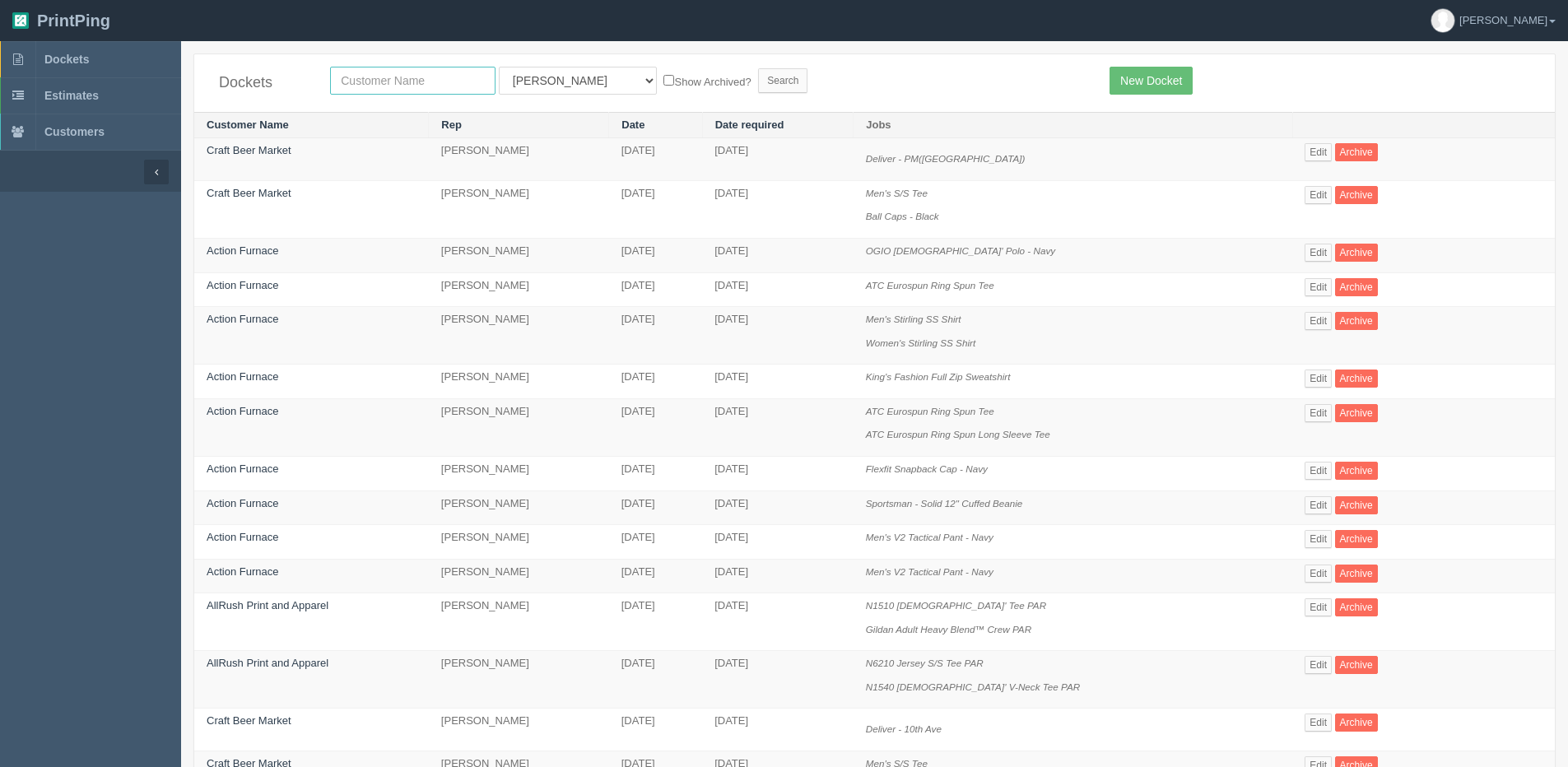
click at [346, 83] on input "text" at bounding box center [412, 81] width 165 height 28
type input "srp"
click at [758, 69] on input "Search" at bounding box center [782, 81] width 49 height 25
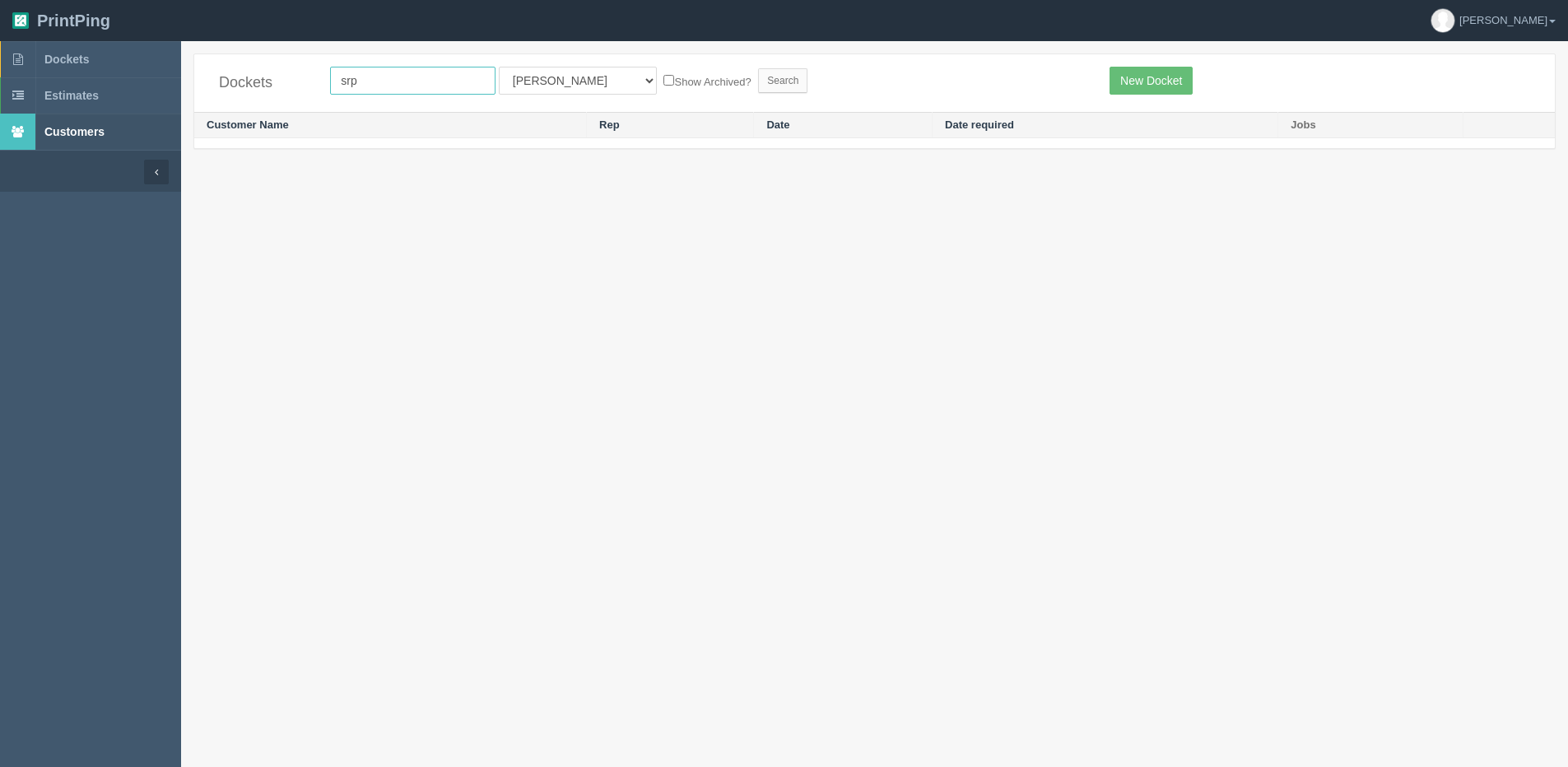
drag, startPoint x: 384, startPoint y: 84, endPoint x: 33, endPoint y: 114, distance: 352.3
click at [76, 109] on section "Dockets Estimates Customers" at bounding box center [784, 424] width 1568 height 767
click at [1548, 18] on link "[PERSON_NAME]" at bounding box center [1493, 20] width 150 height 41
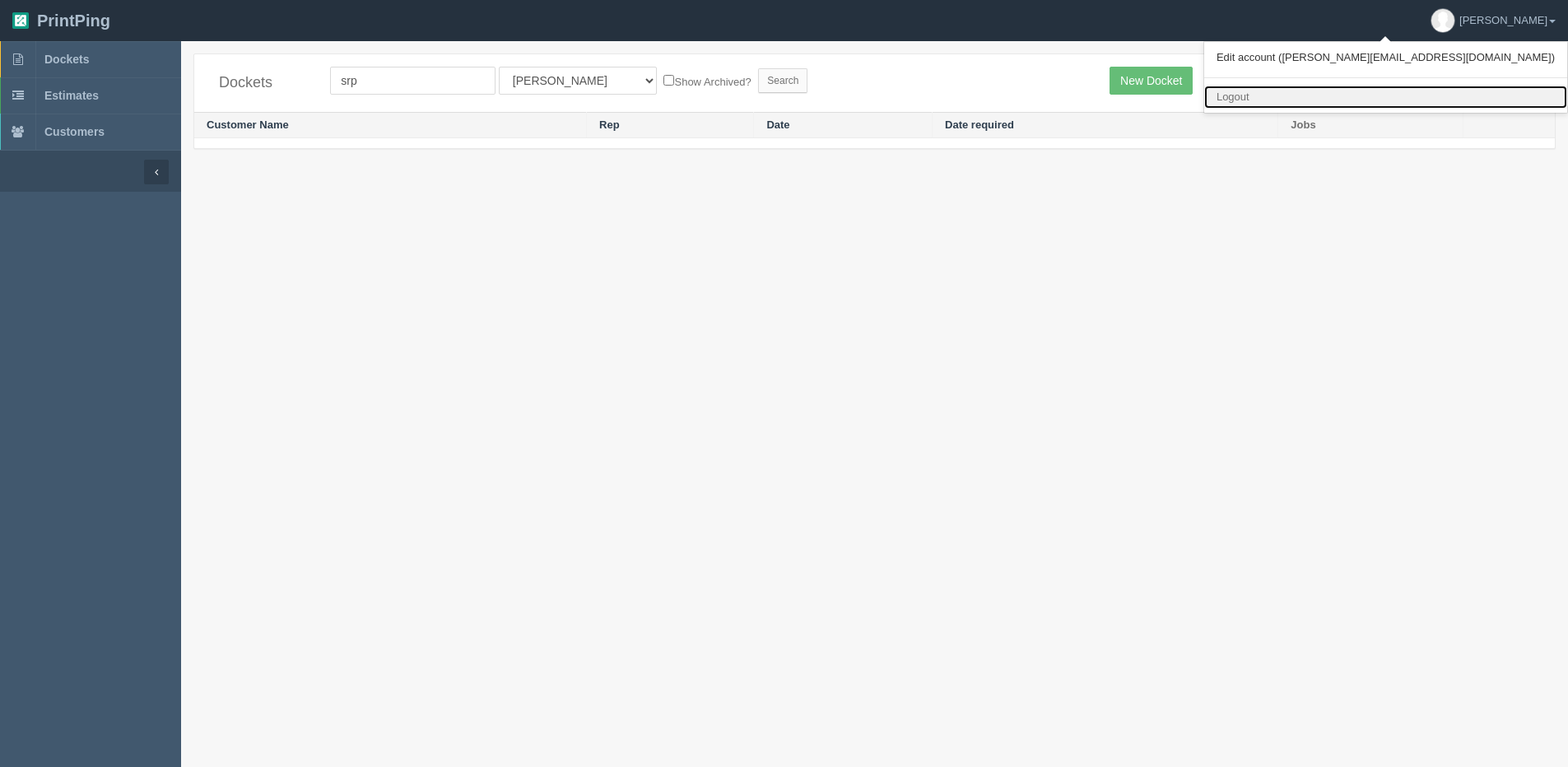
click at [1436, 96] on link "Logout" at bounding box center [1386, 98] width 363 height 24
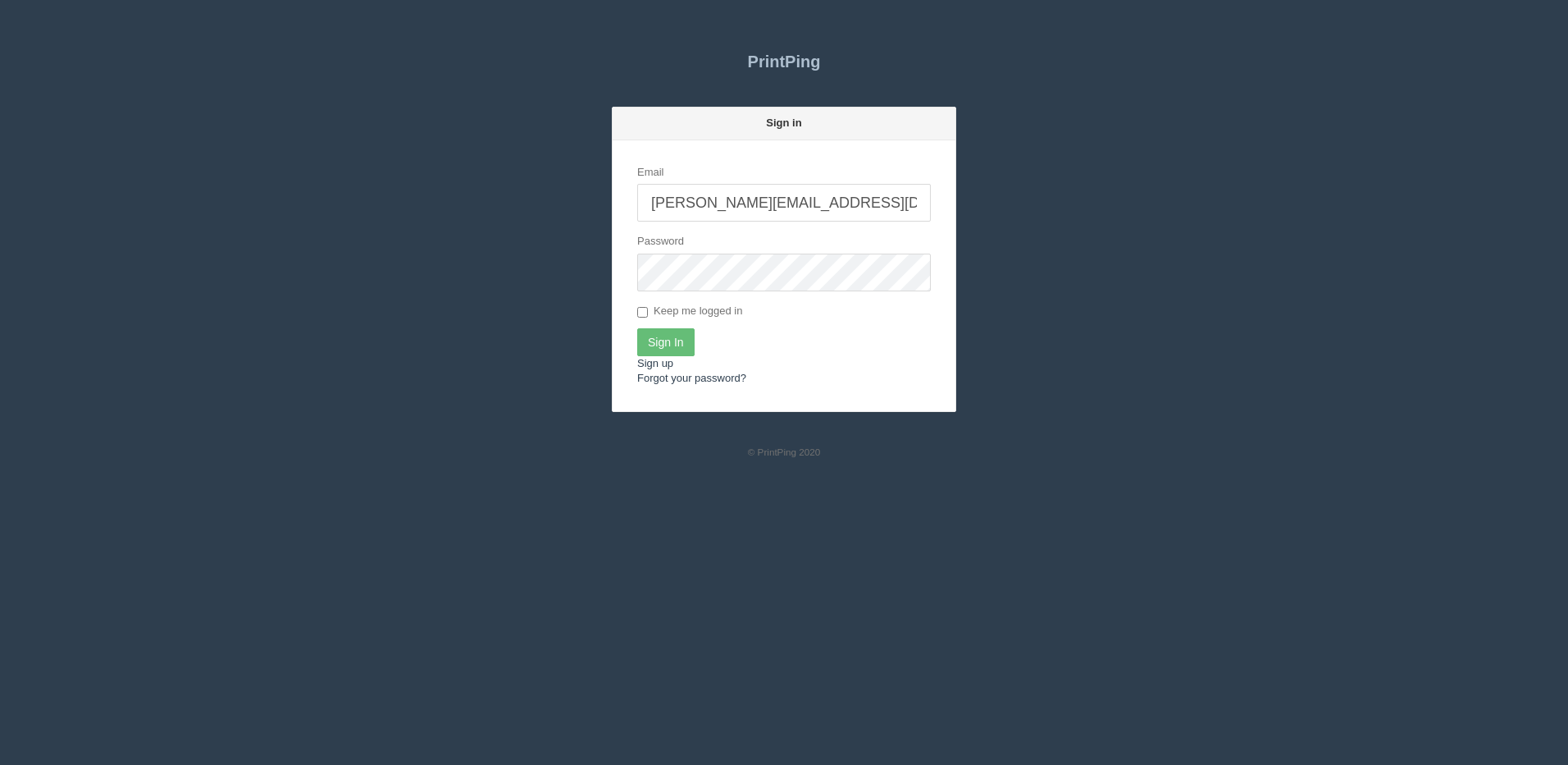
click at [751, 210] on input "[PERSON_NAME][EMAIL_ADDRESS][DOMAIN_NAME]" at bounding box center [784, 203] width 293 height 38
type input "[PERSON_NAME][EMAIL_ADDRESS][DOMAIN_NAME]"
click at [684, 336] on input "Sign In" at bounding box center [666, 342] width 57 height 28
